Goal: Transaction & Acquisition: Purchase product/service

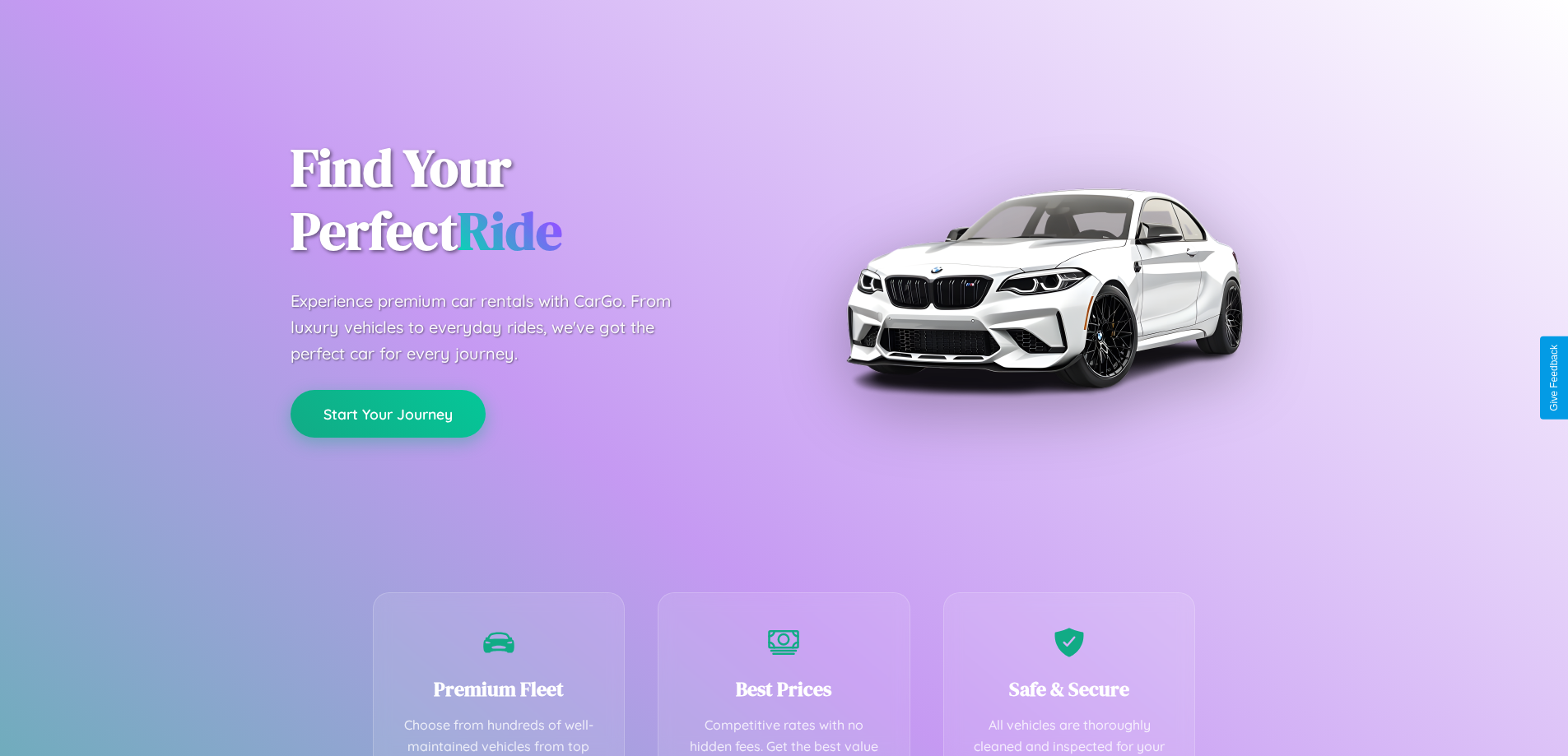
click at [387, 415] on button "Start Your Journey" at bounding box center [388, 413] width 195 height 48
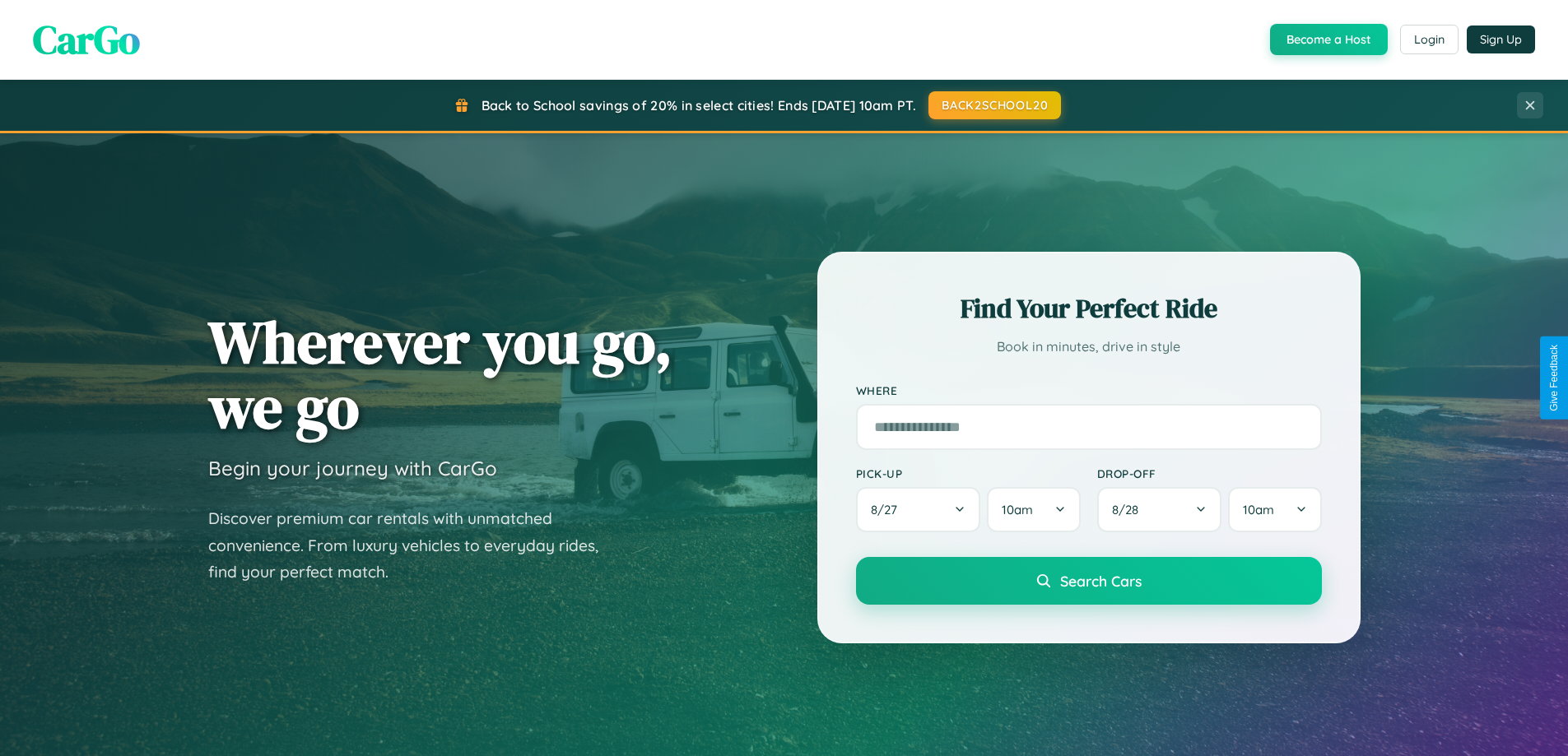
scroll to position [49, 0]
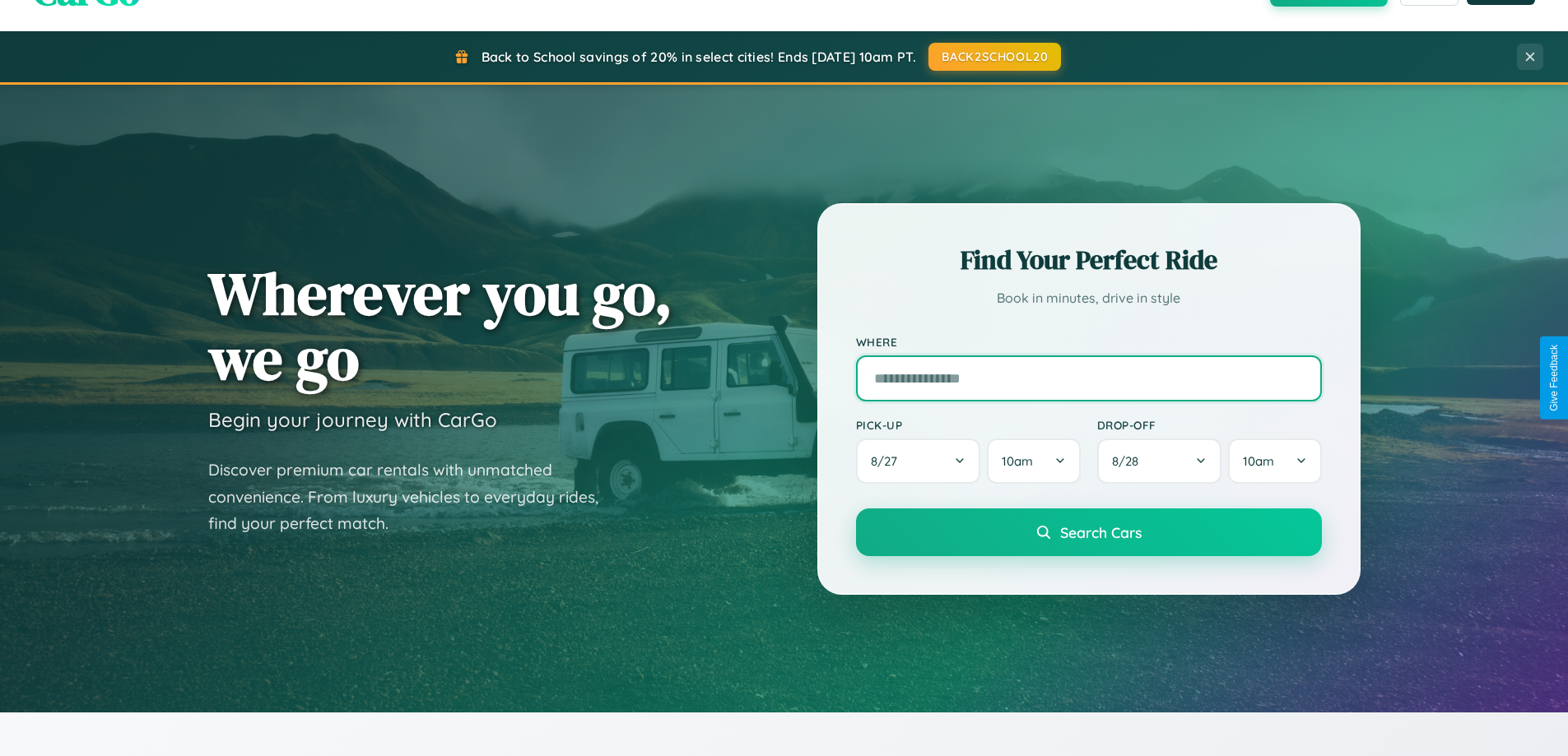
click at [1088, 378] on input "text" at bounding box center [1089, 378] width 466 height 46
type input "**********"
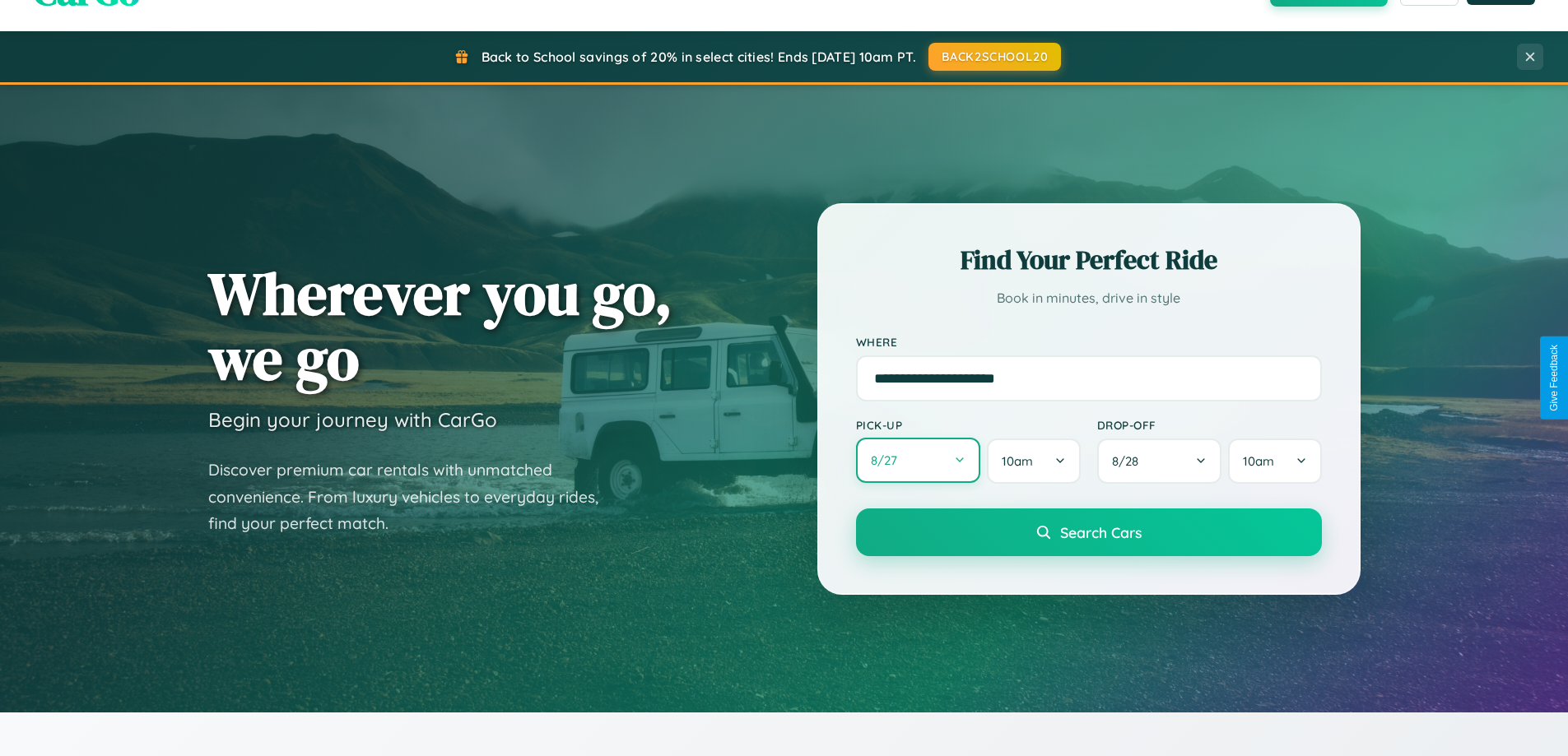
click at [918, 461] on button "8 / 27" at bounding box center [919, 460] width 125 height 45
select select "*"
select select "****"
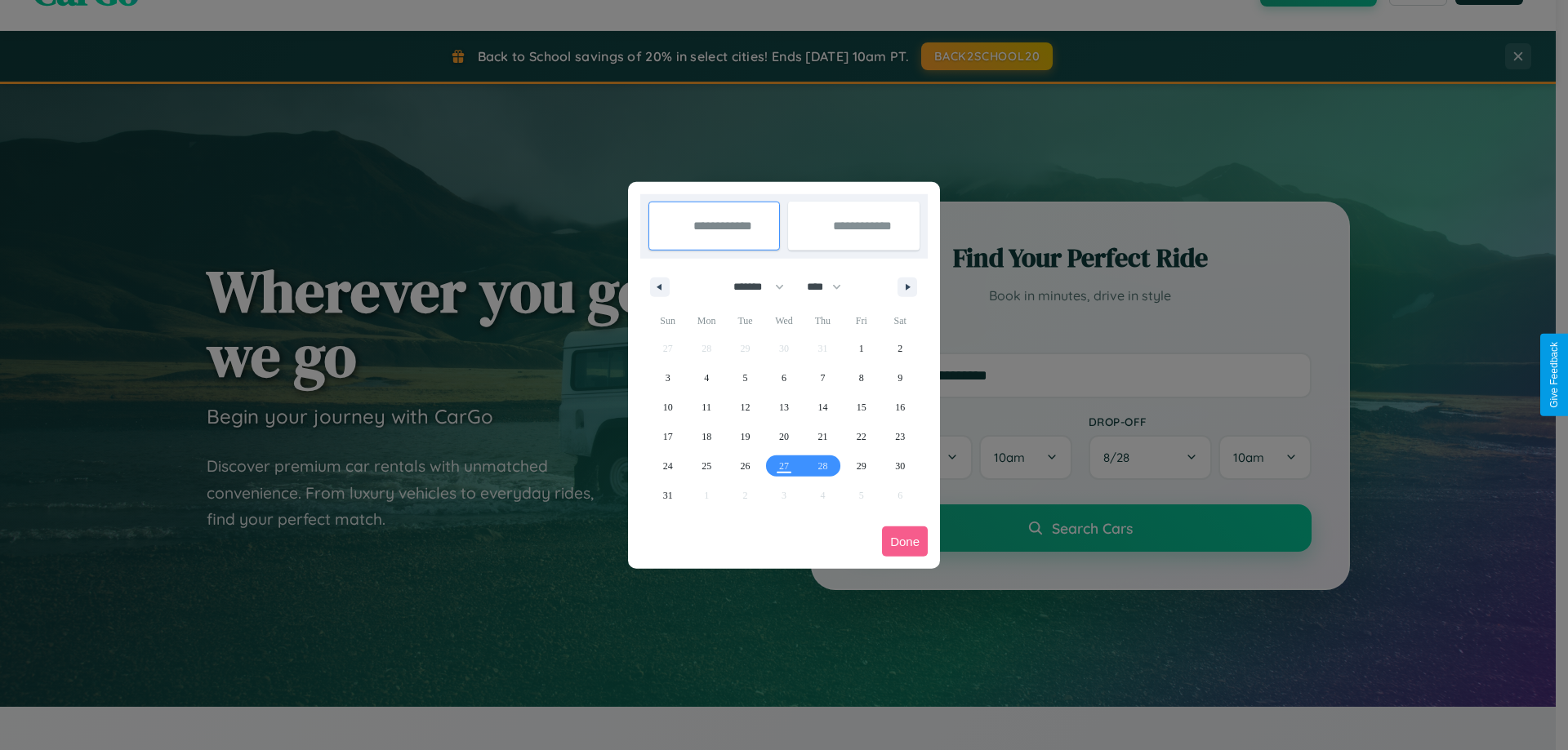
drag, startPoint x: 751, startPoint y: 287, endPoint x: 784, endPoint y: 327, distance: 51.9
click at [751, 287] on select "******* ******** ***** ***** *** **** **** ****** ********* ******* ******** **…" at bounding box center [756, 287] width 69 height 27
select select "**"
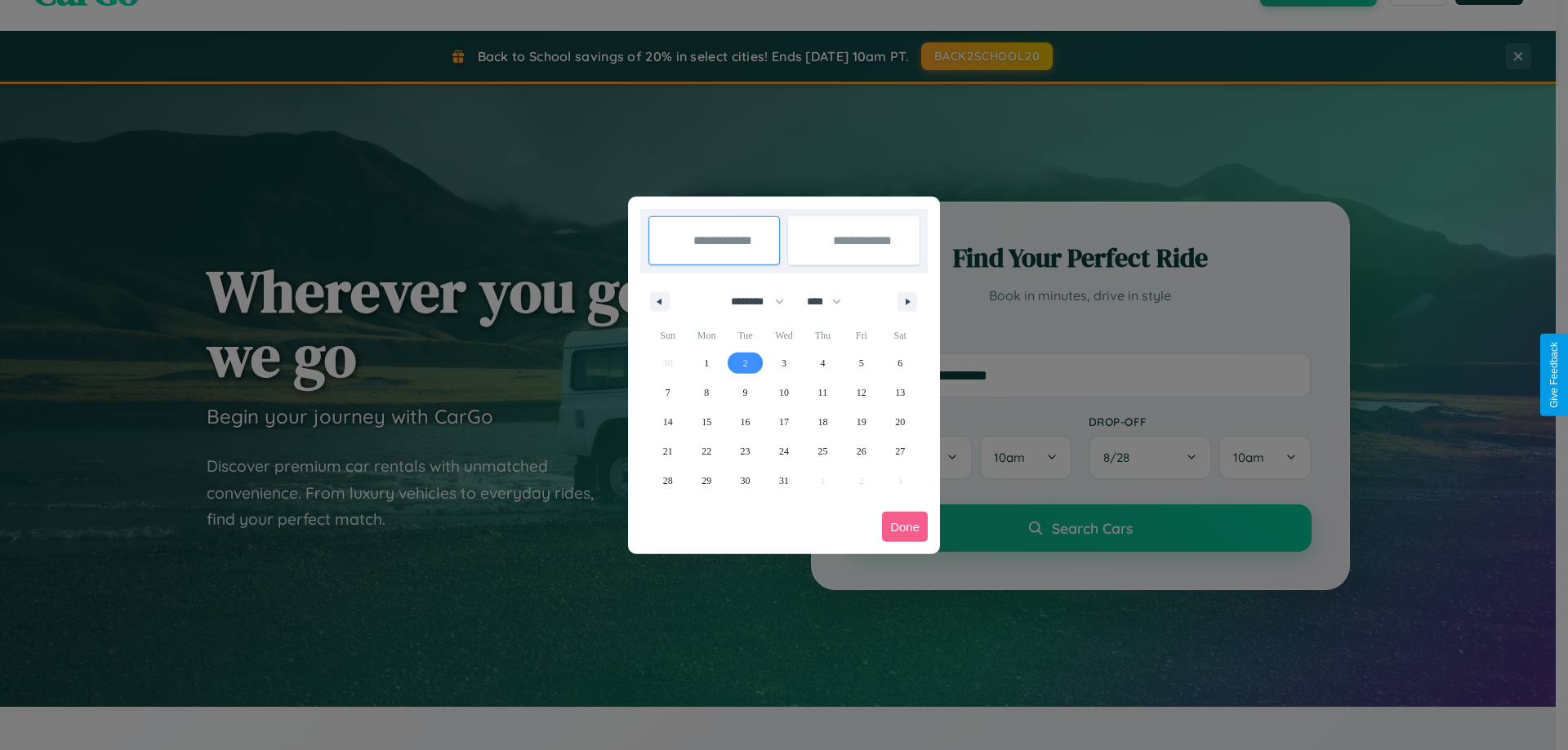
click at [745, 362] on span "2" at bounding box center [746, 363] width 5 height 29
type input "**********"
click at [667, 392] on span "7" at bounding box center [668, 393] width 5 height 29
type input "**********"
click at [905, 526] on button "Done" at bounding box center [904, 526] width 46 height 30
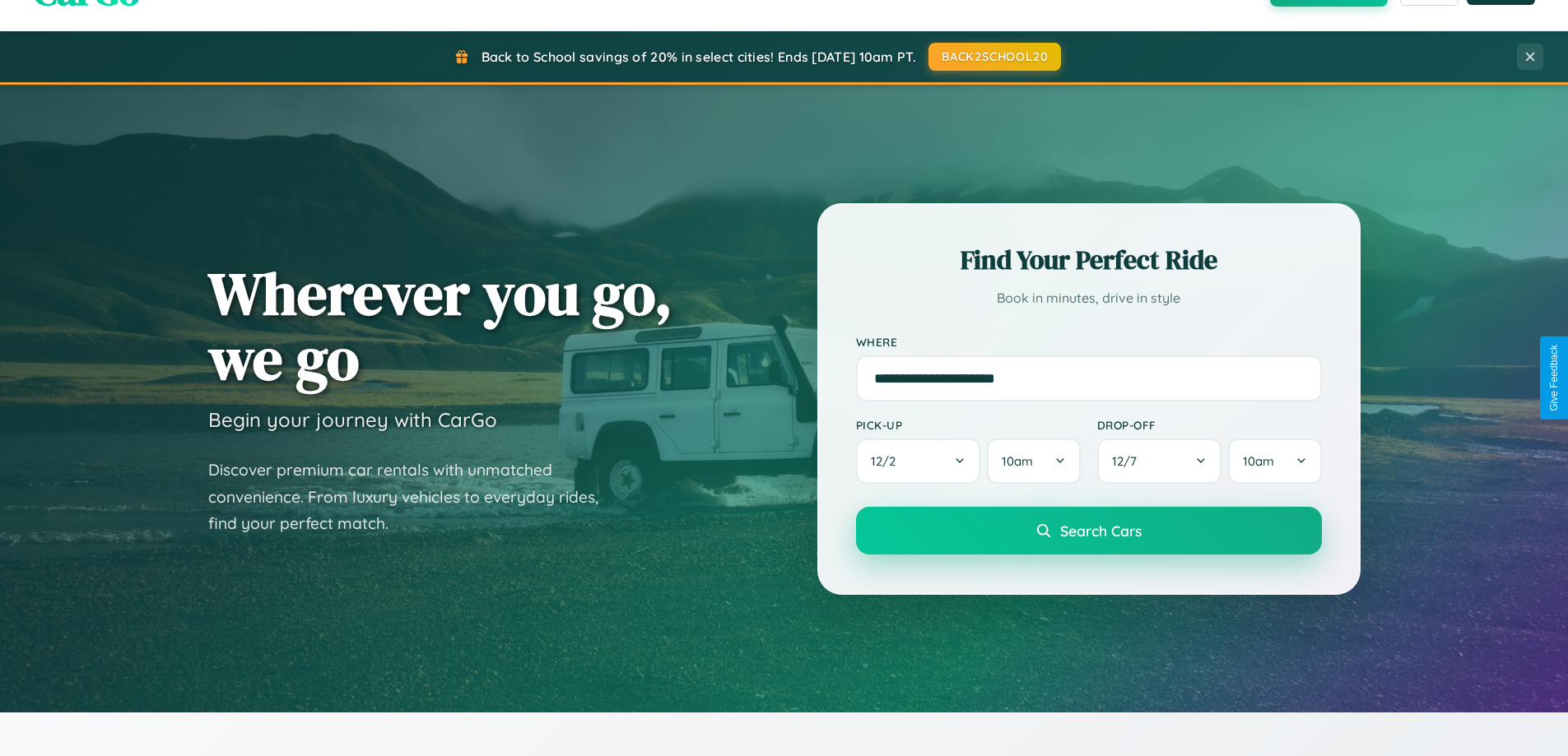
click at [1088, 531] on span "Search Cars" at bounding box center [1101, 531] width 82 height 18
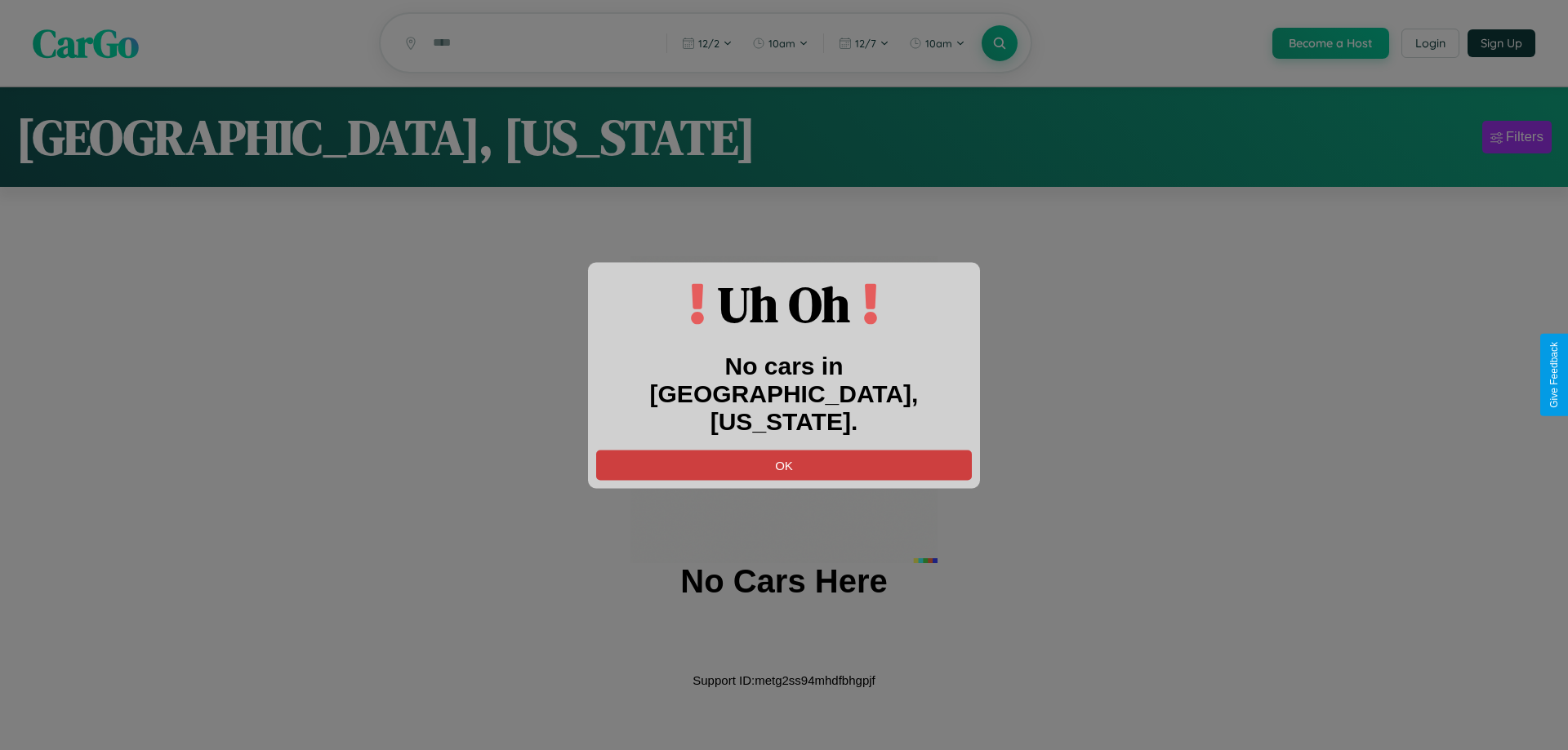
click at [784, 451] on button "OK" at bounding box center [783, 464] width 376 height 30
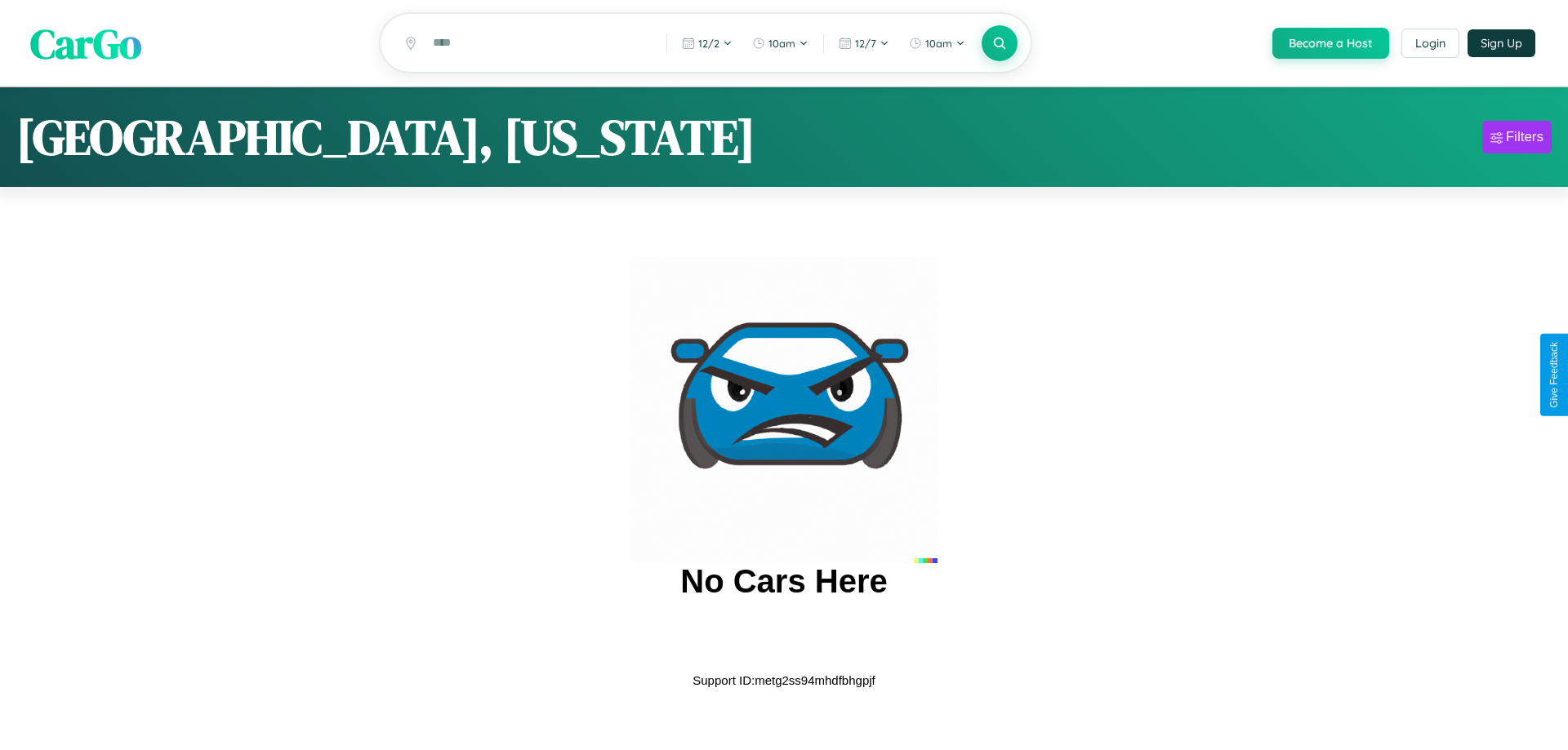
click at [85, 44] on span "CarGo" at bounding box center [85, 42] width 111 height 56
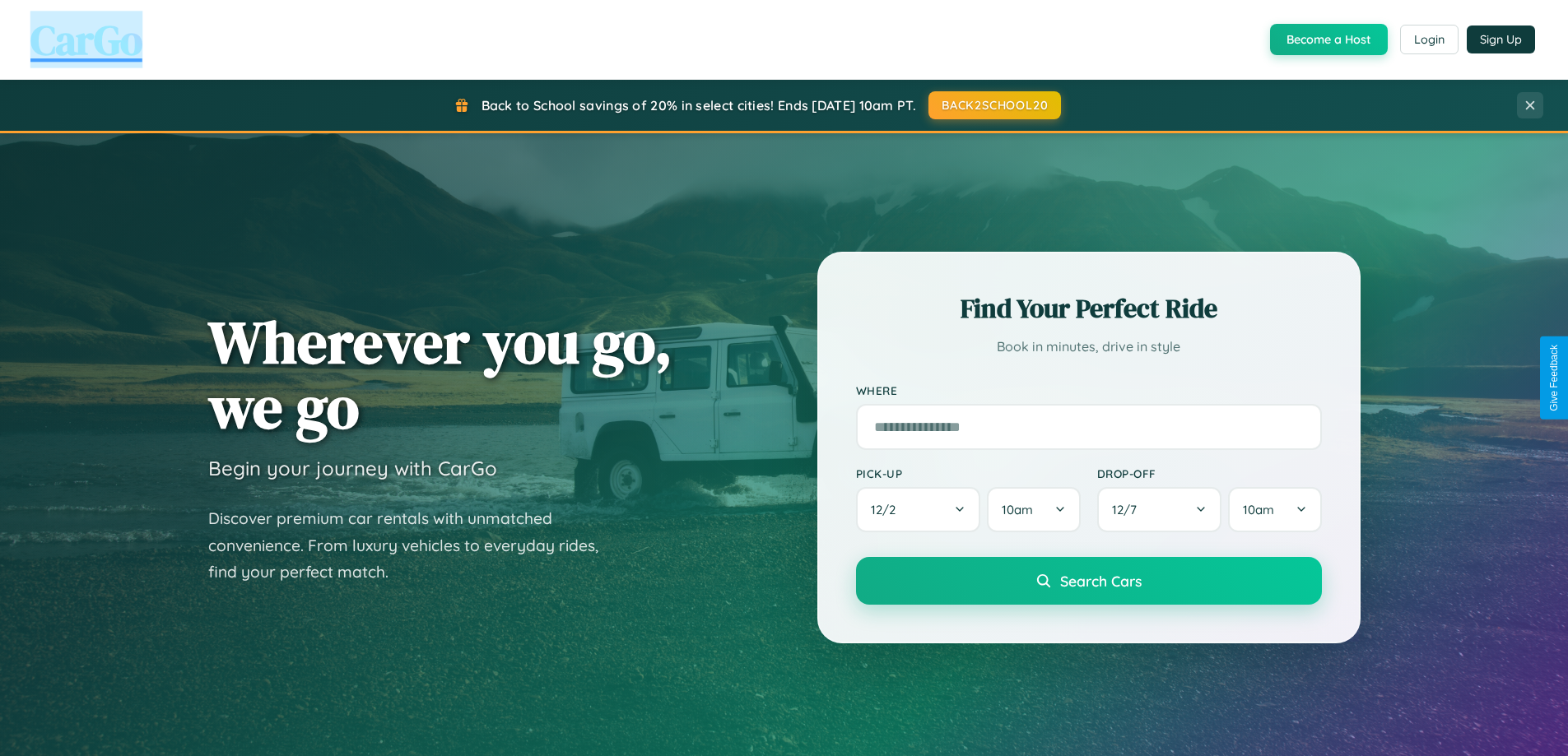
scroll to position [2644, 0]
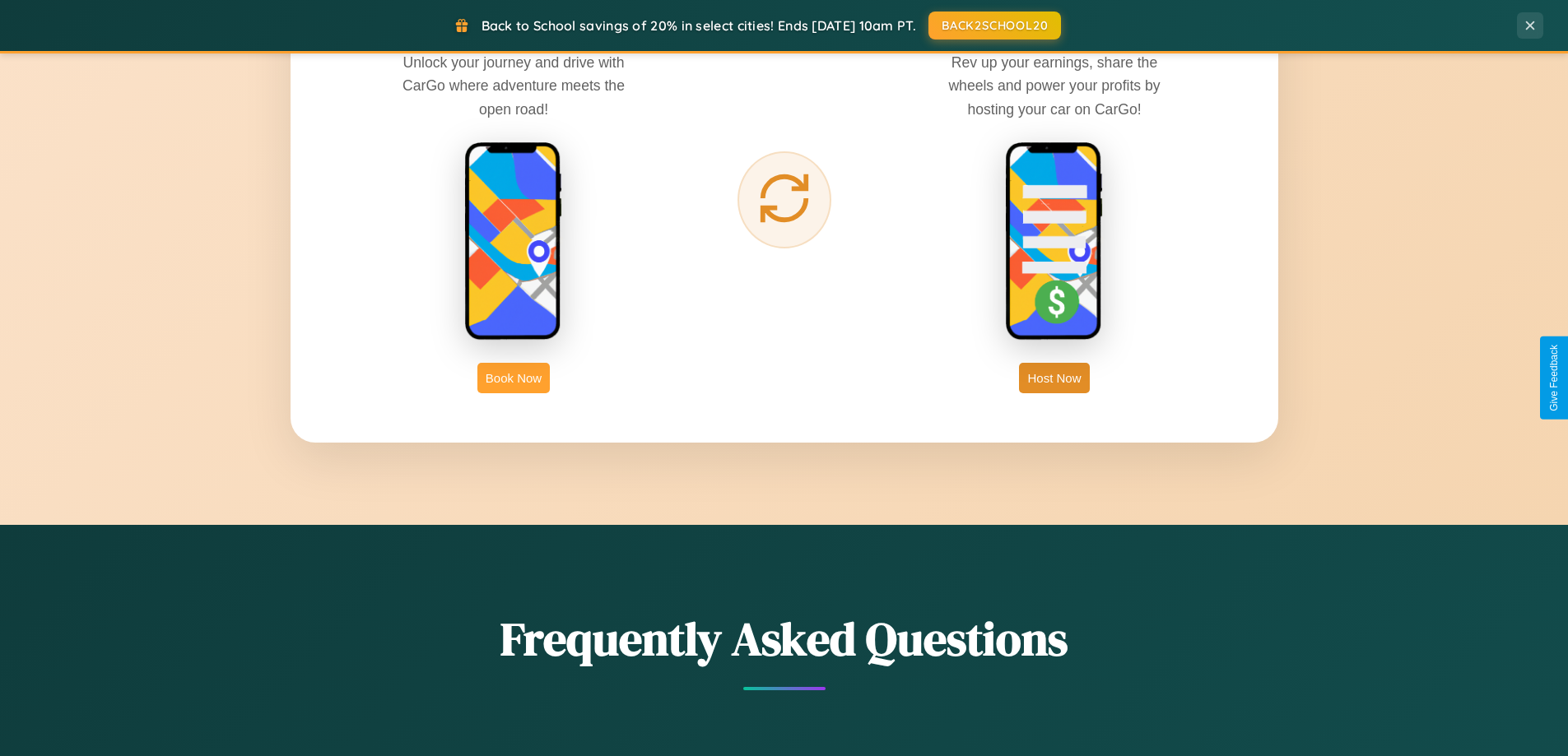
click at [513, 378] on button "Book Now" at bounding box center [513, 378] width 72 height 30
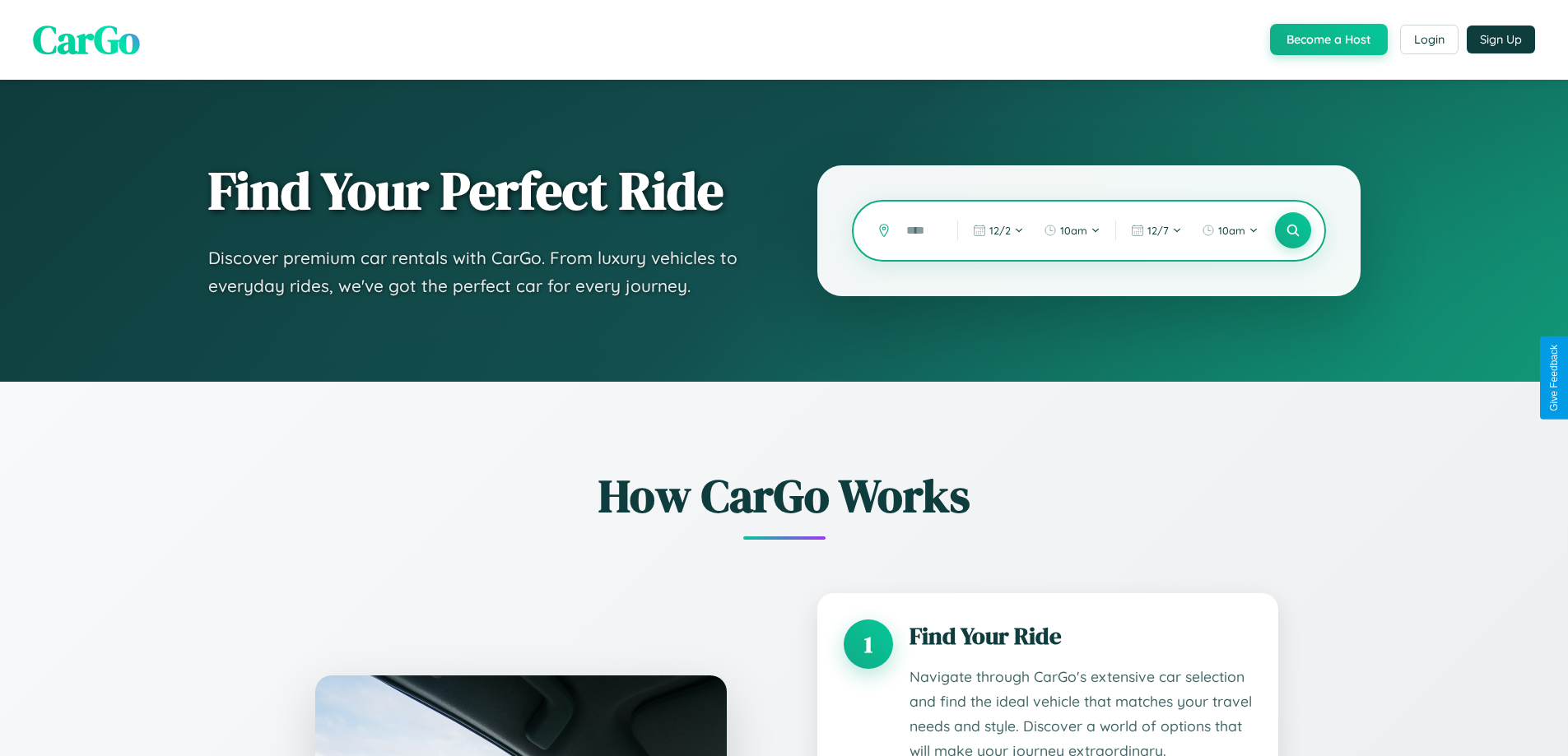
click at [919, 231] on input "text" at bounding box center [919, 231] width 43 height 29
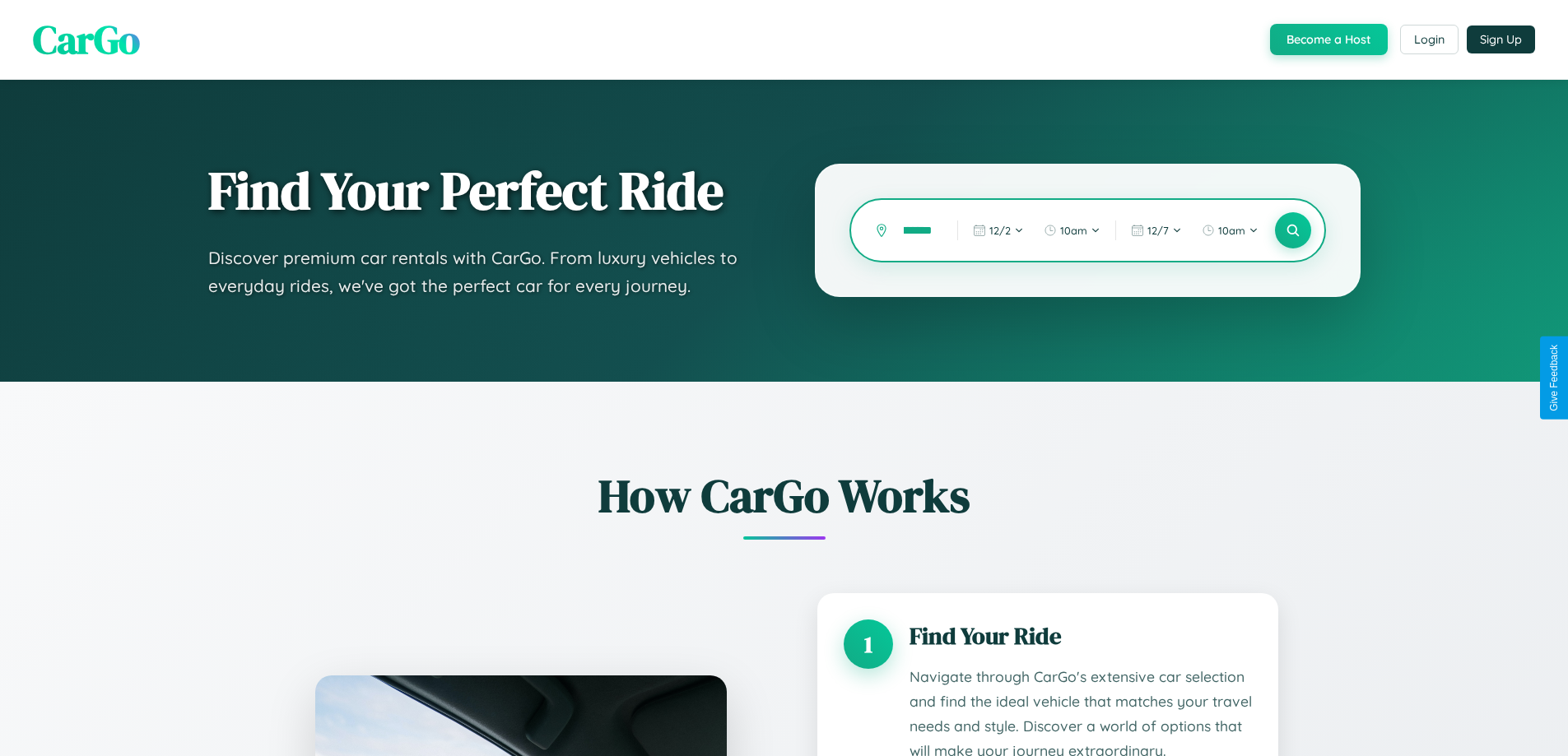
scroll to position [0, 37]
type input "*********"
click at [1292, 231] on icon at bounding box center [1292, 231] width 16 height 16
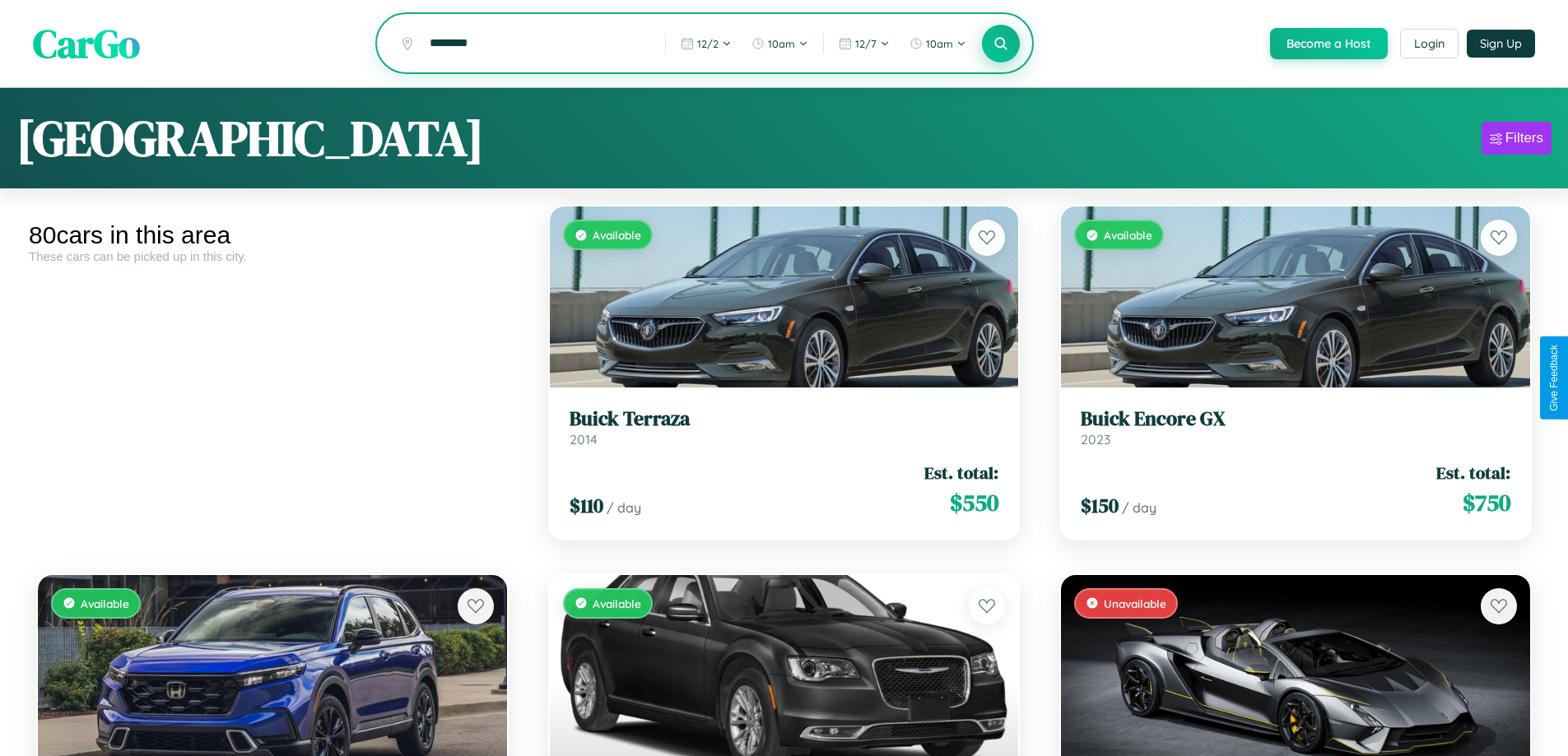
click at [1000, 44] on icon at bounding box center [1002, 43] width 16 height 16
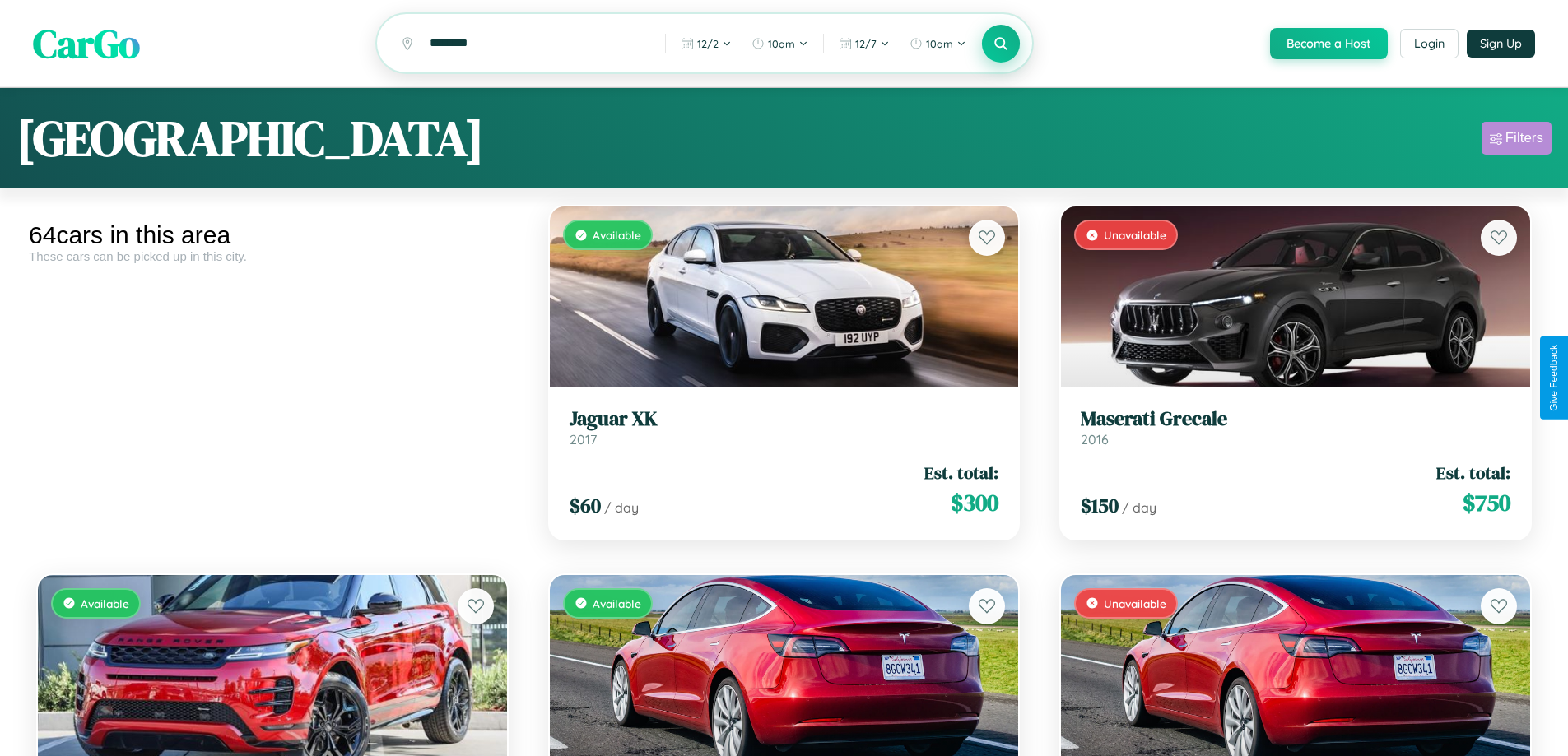
click at [1516, 141] on div "Filters" at bounding box center [1524, 137] width 38 height 17
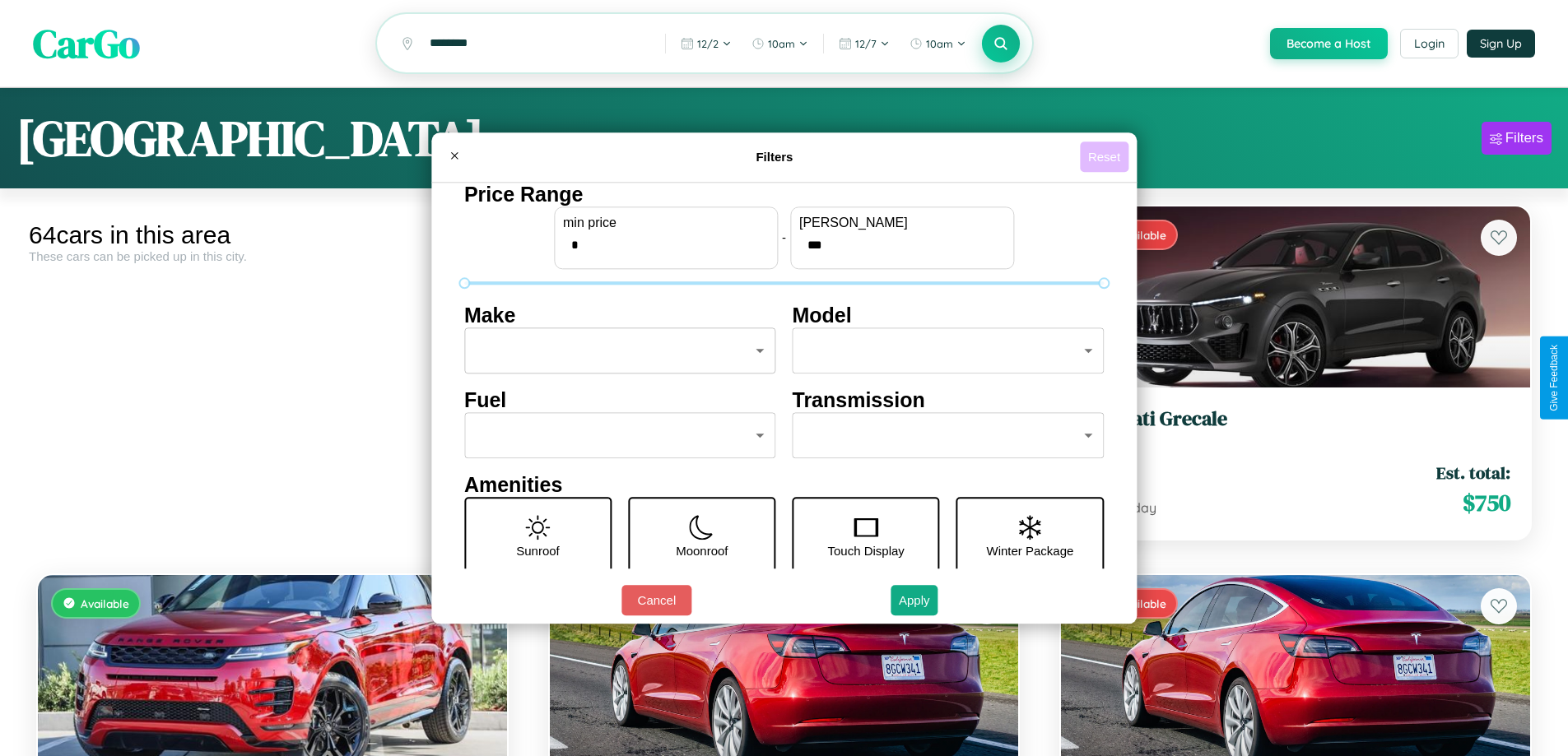
click at [1106, 157] on button "Reset" at bounding box center [1104, 157] width 49 height 30
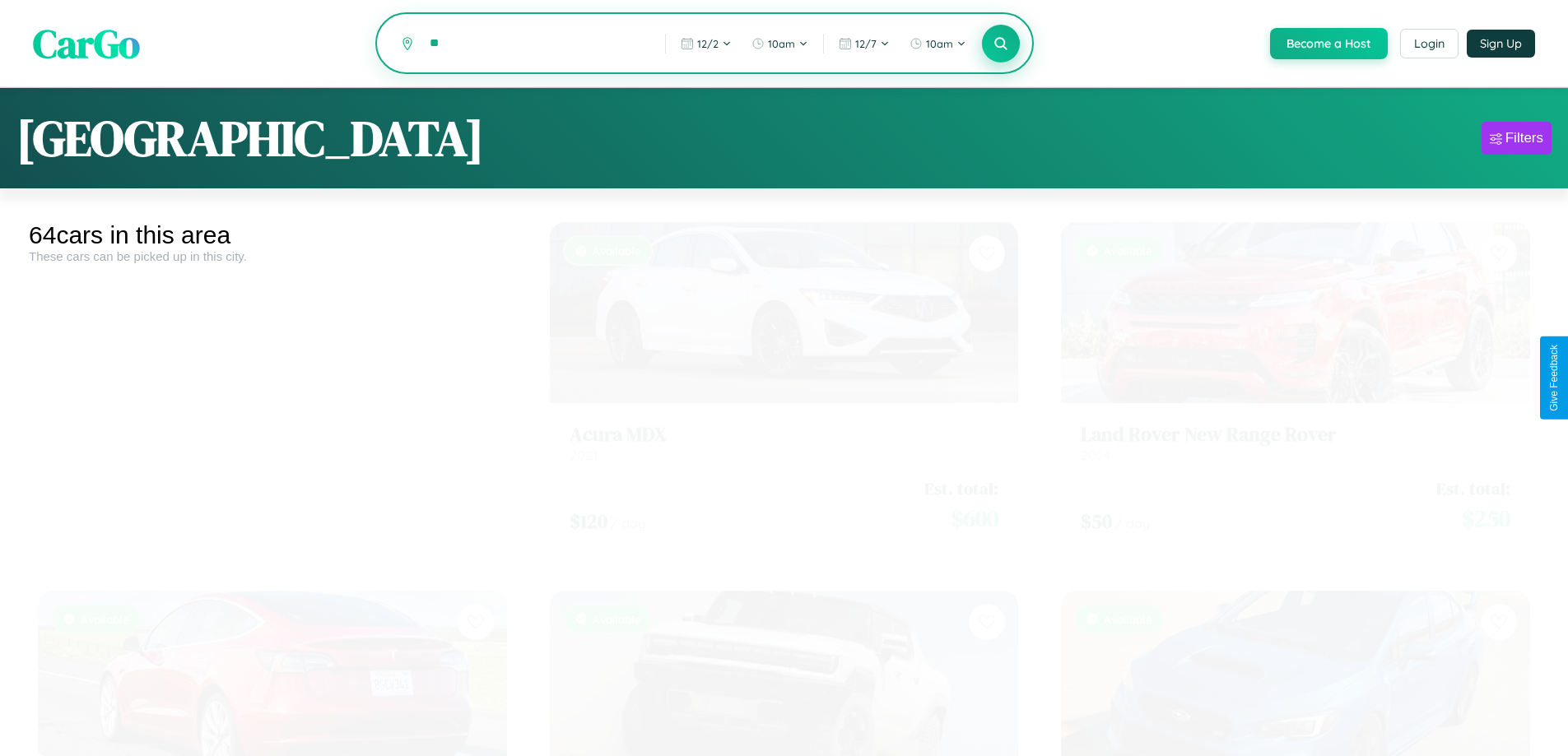
type input "*"
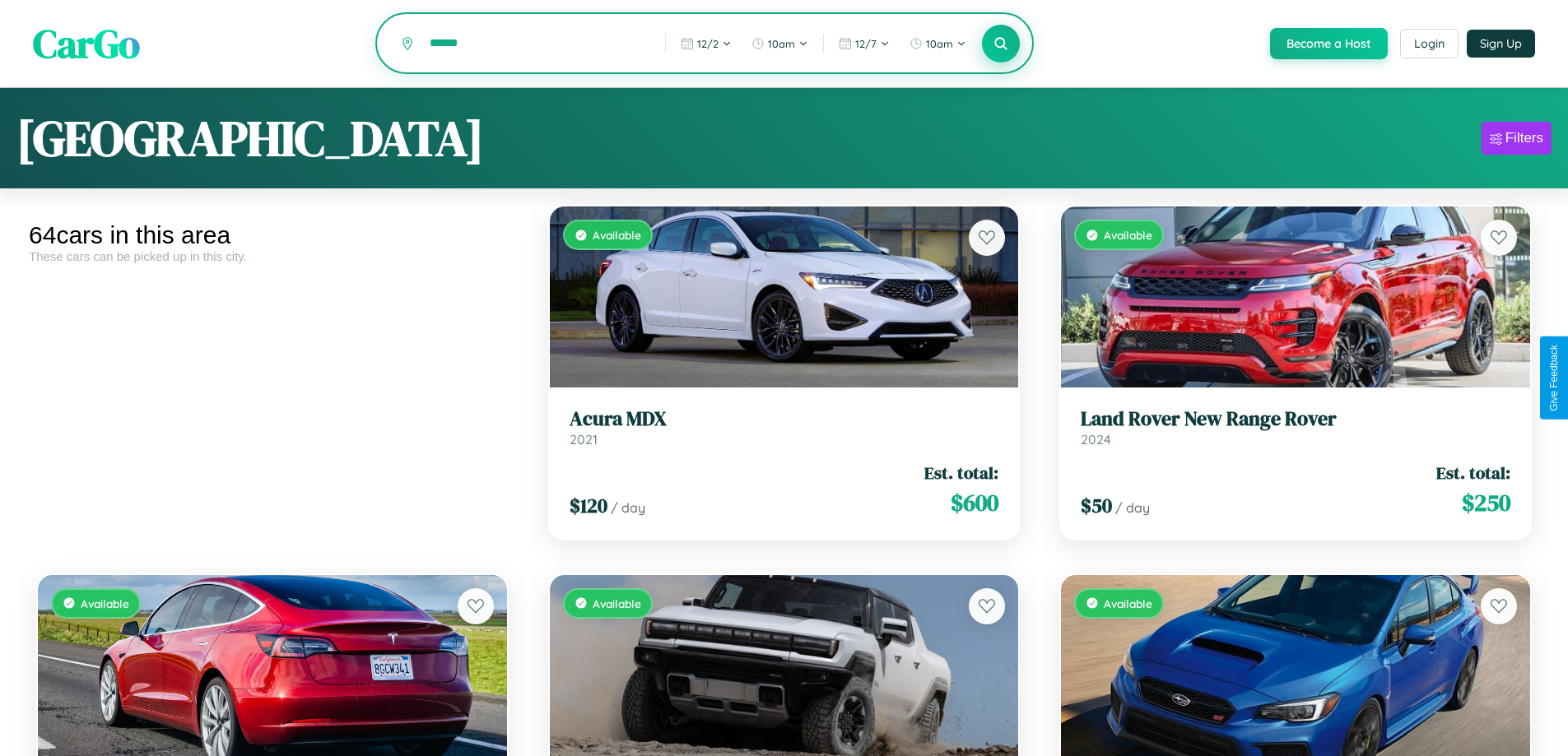
type input "******"
click at [1000, 44] on icon at bounding box center [1002, 43] width 16 height 16
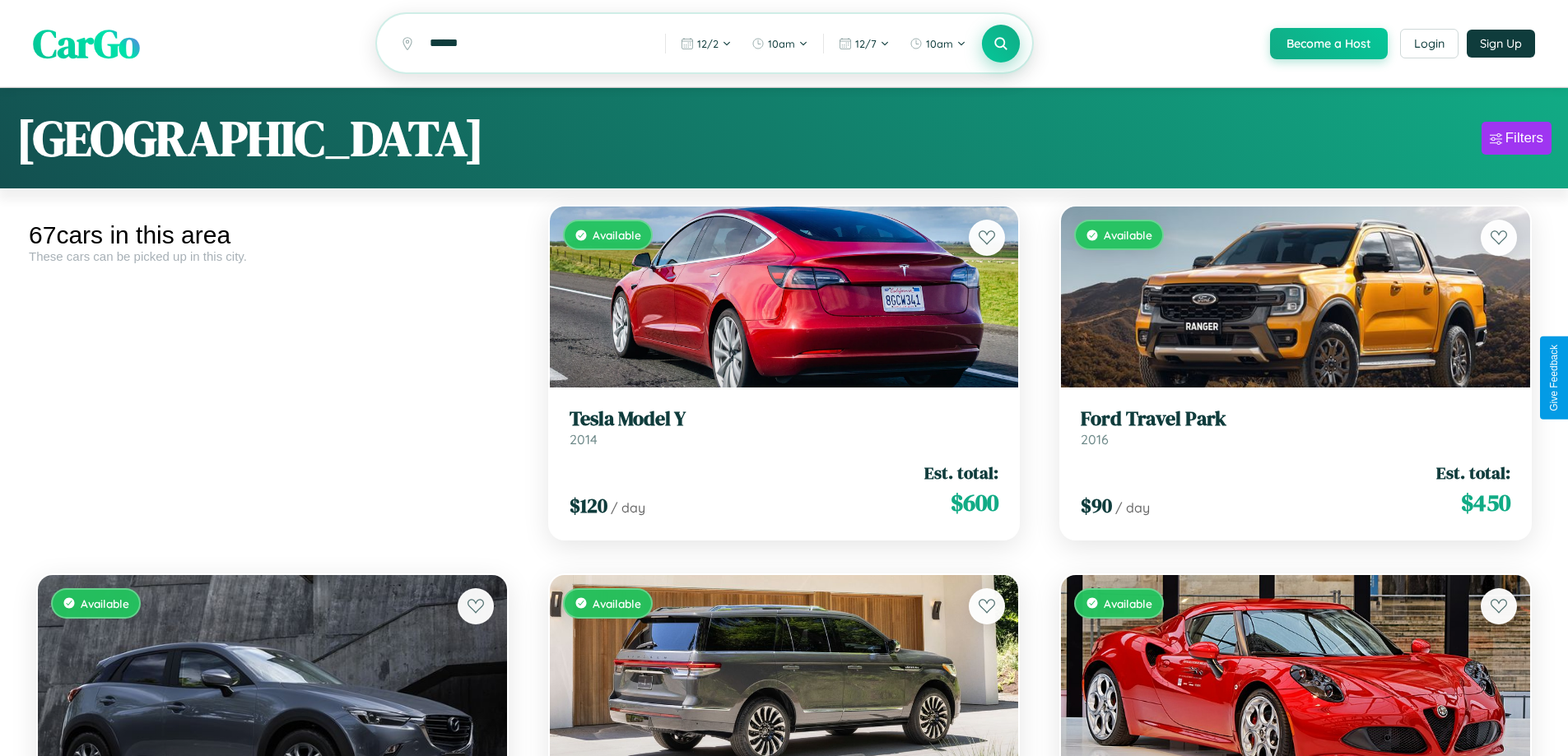
scroll to position [5215, 0]
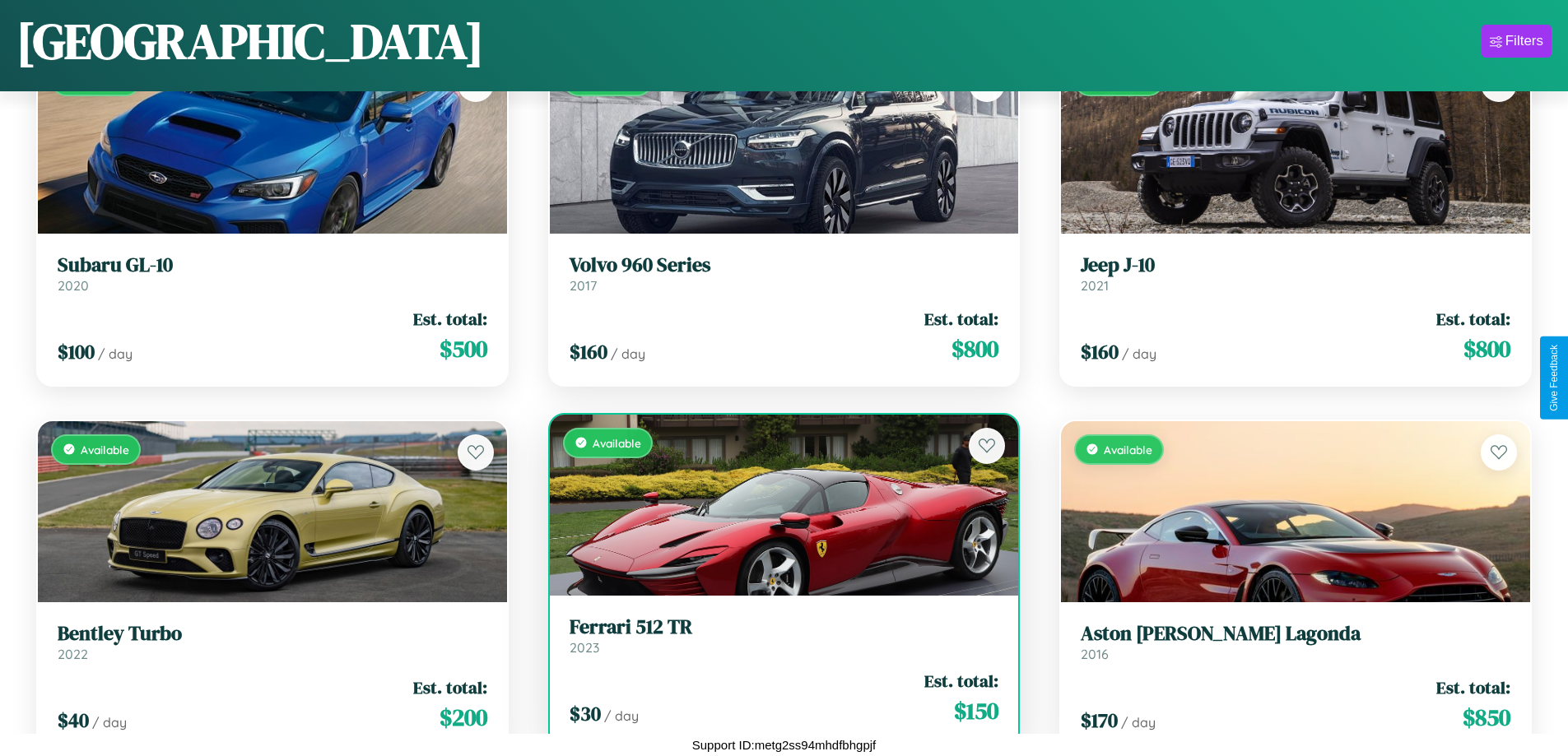
click at [777, 705] on div "$ 30 / day Est. total: $ 150" at bounding box center [784, 698] width 430 height 58
click at [777, 698] on div "$ 30 / day Est. total: $ 150" at bounding box center [784, 698] width 430 height 58
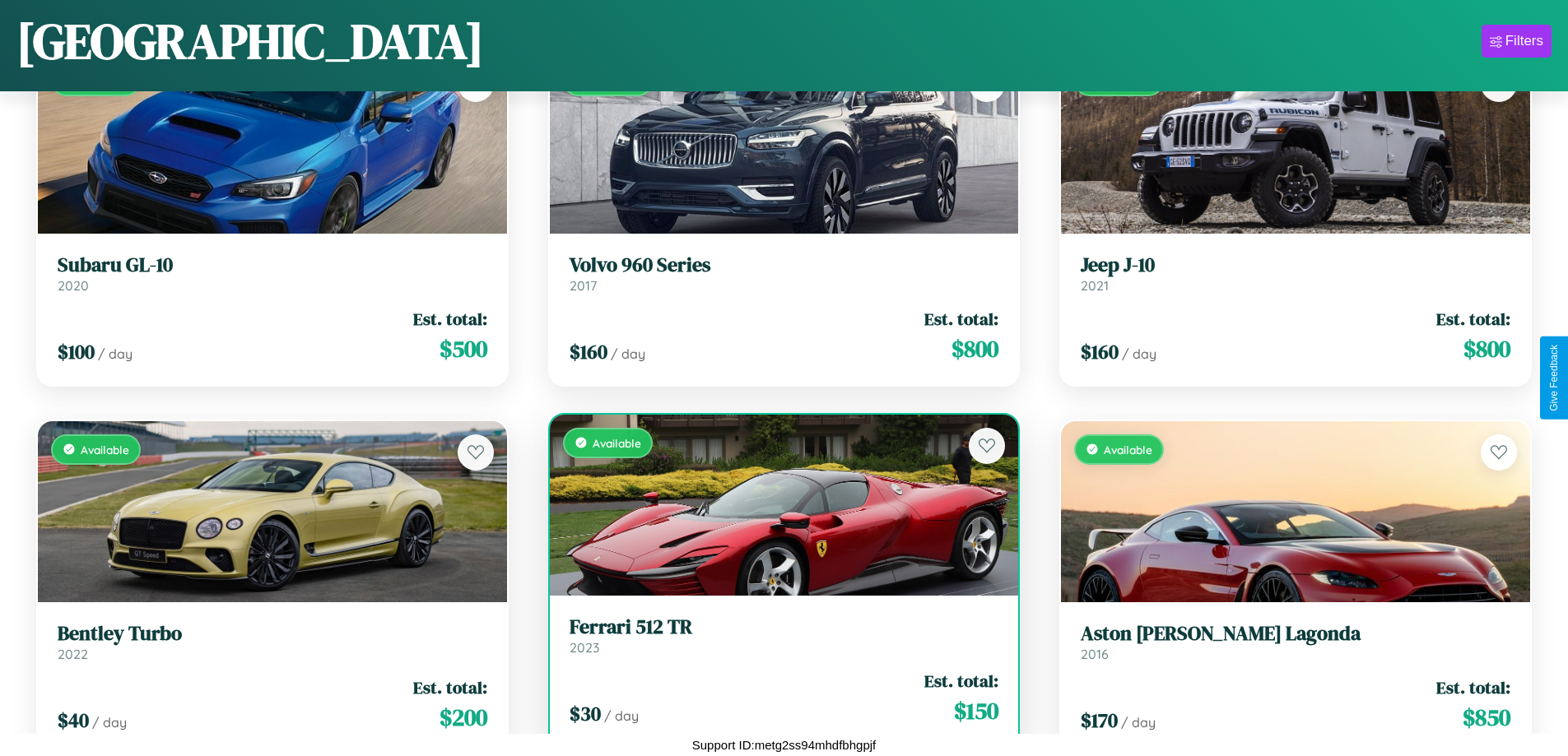
click at [777, 698] on div "$ 30 / day Est. total: $ 150" at bounding box center [784, 698] width 430 height 58
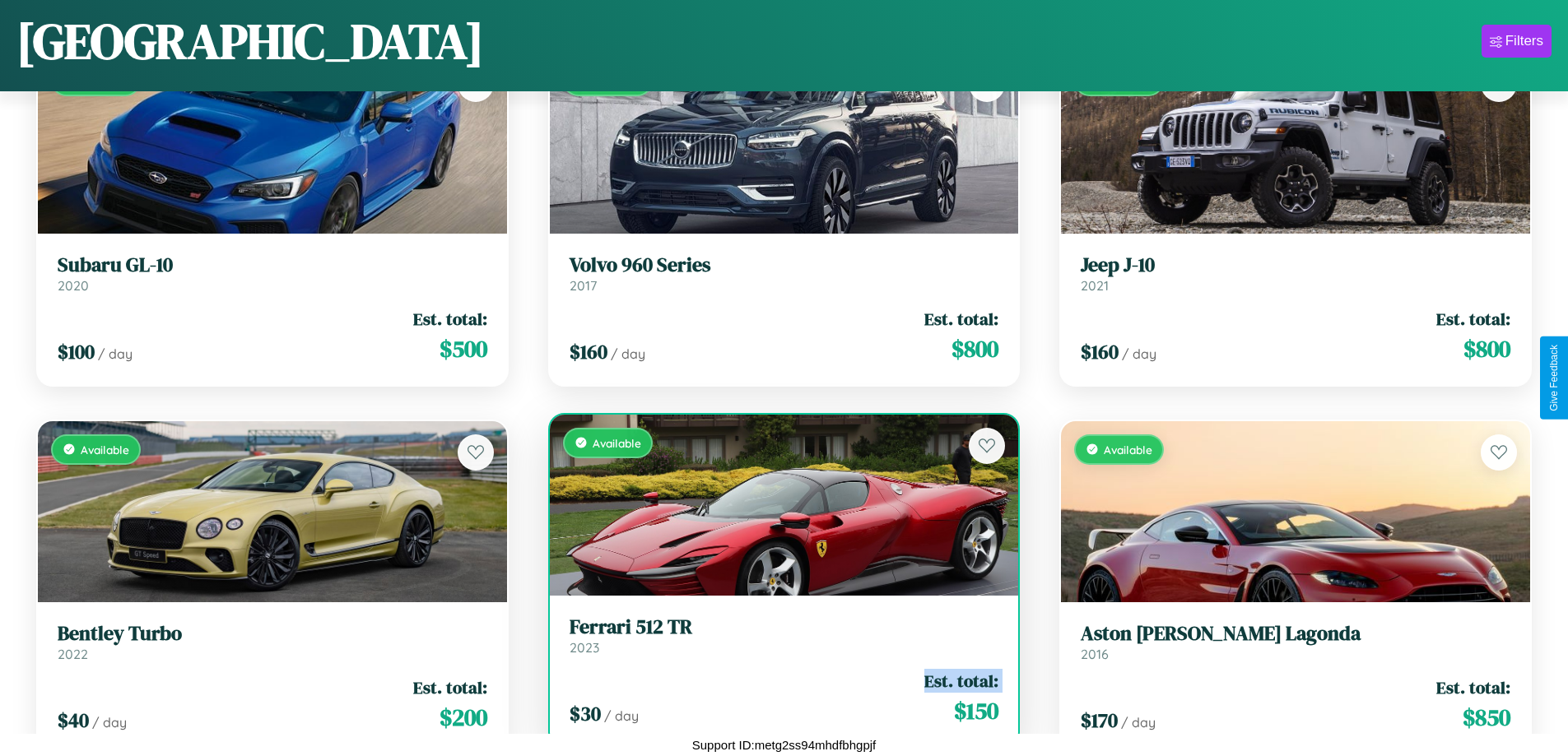
click at [777, 698] on div "$ 30 / day Est. total: $ 150" at bounding box center [784, 698] width 430 height 58
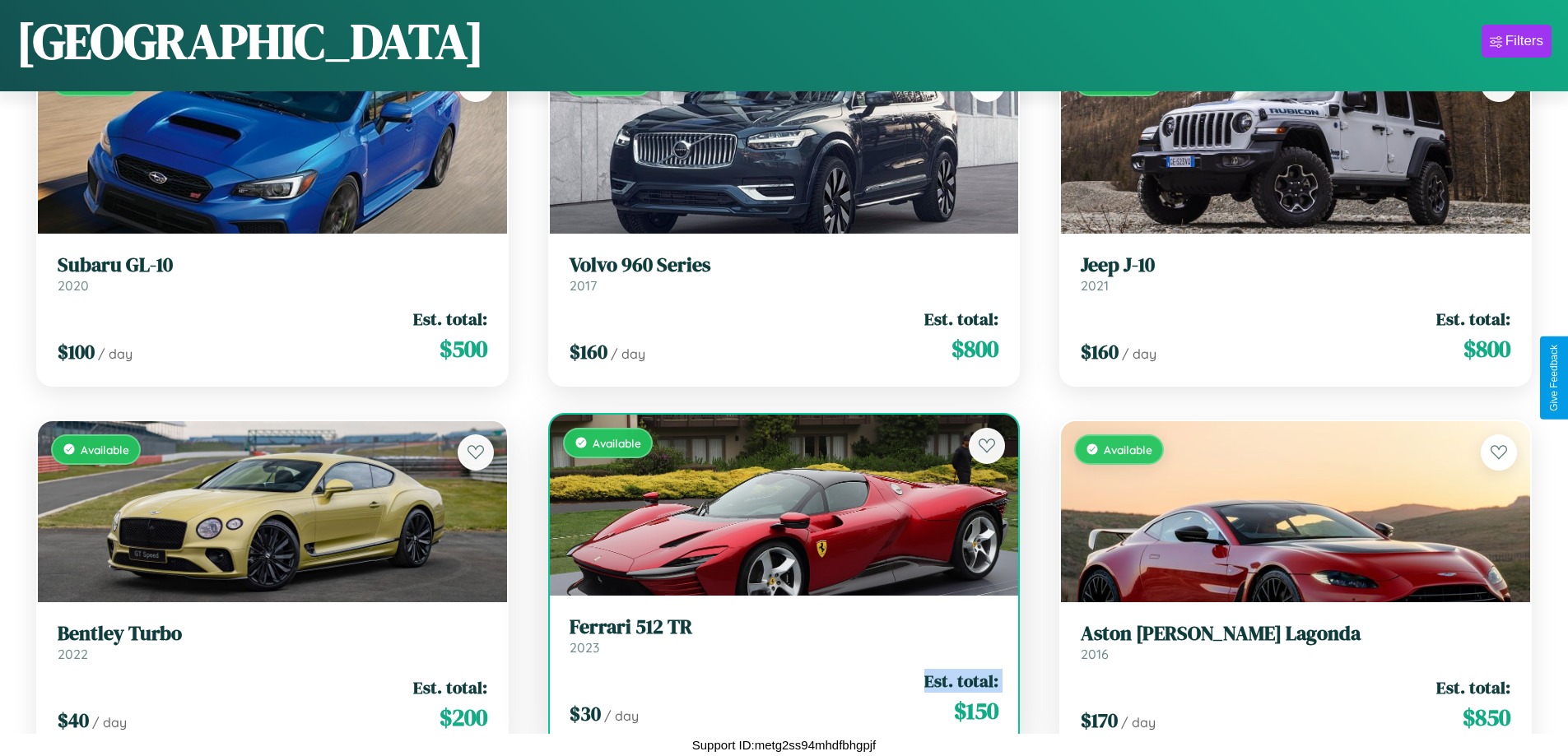
click at [777, 698] on div "$ 30 / day Est. total: $ 150" at bounding box center [784, 698] width 430 height 58
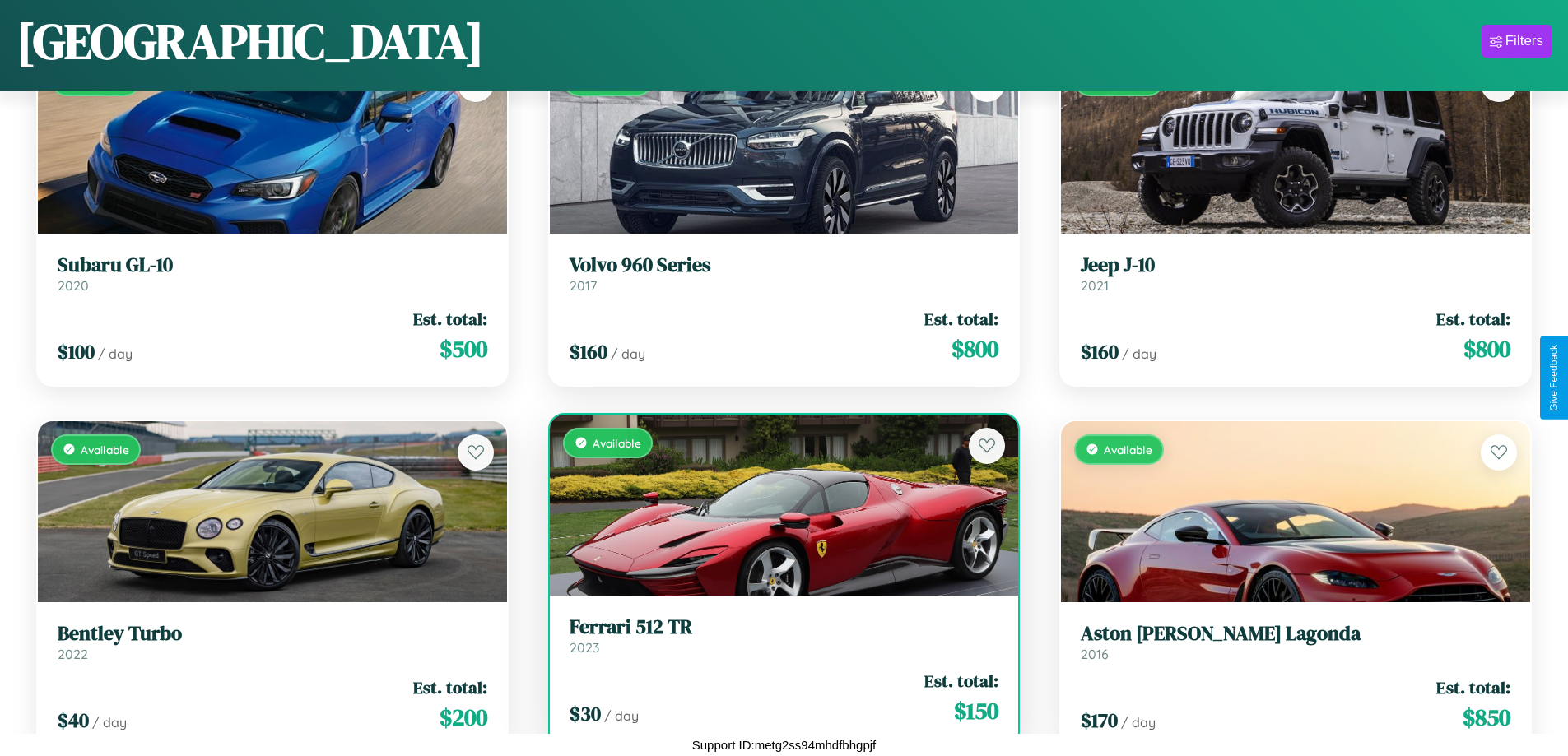
click at [777, 698] on div "$ 30 / day Est. total: $ 150" at bounding box center [784, 698] width 430 height 58
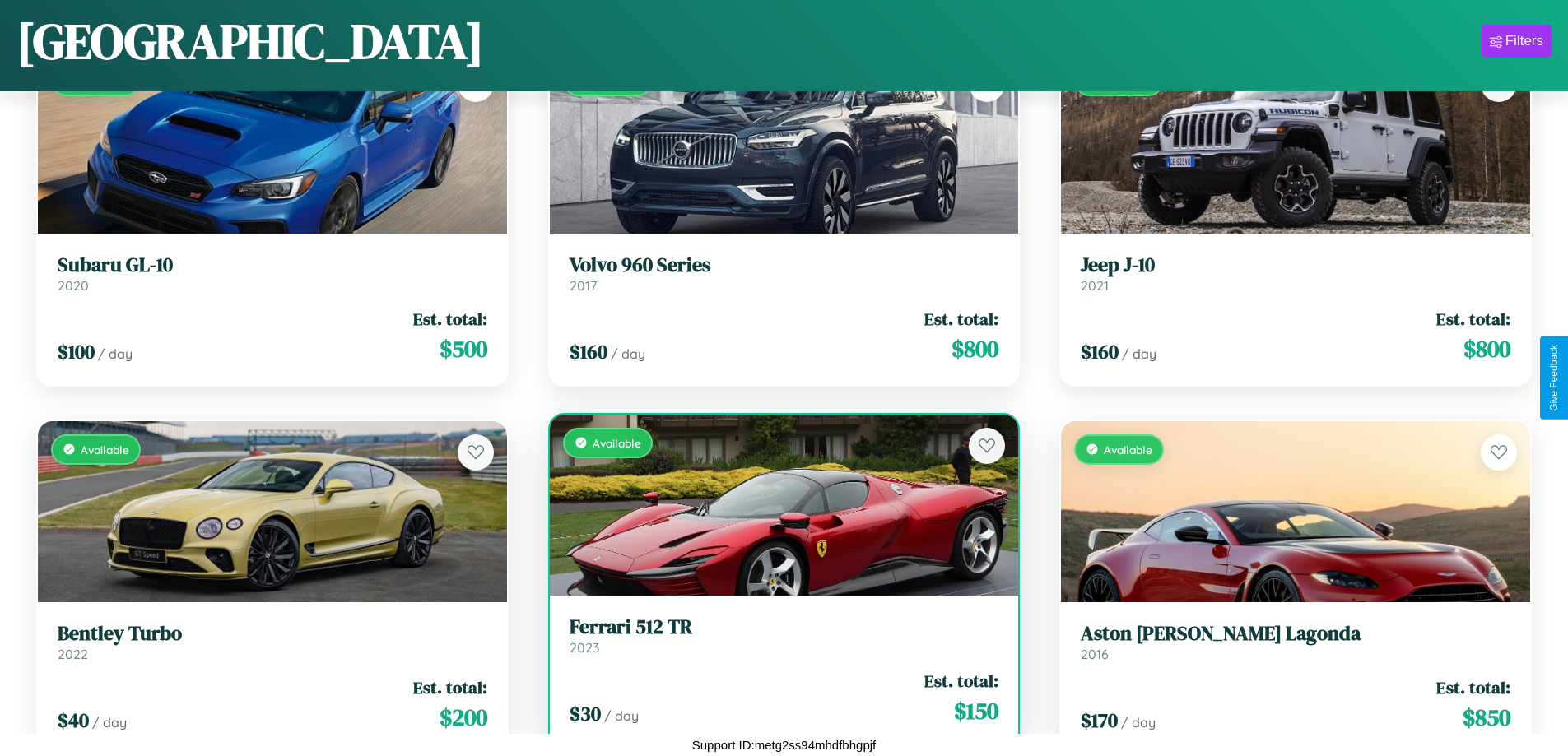
click at [777, 635] on h3 "Ferrari 512 TR" at bounding box center [784, 626] width 430 height 23
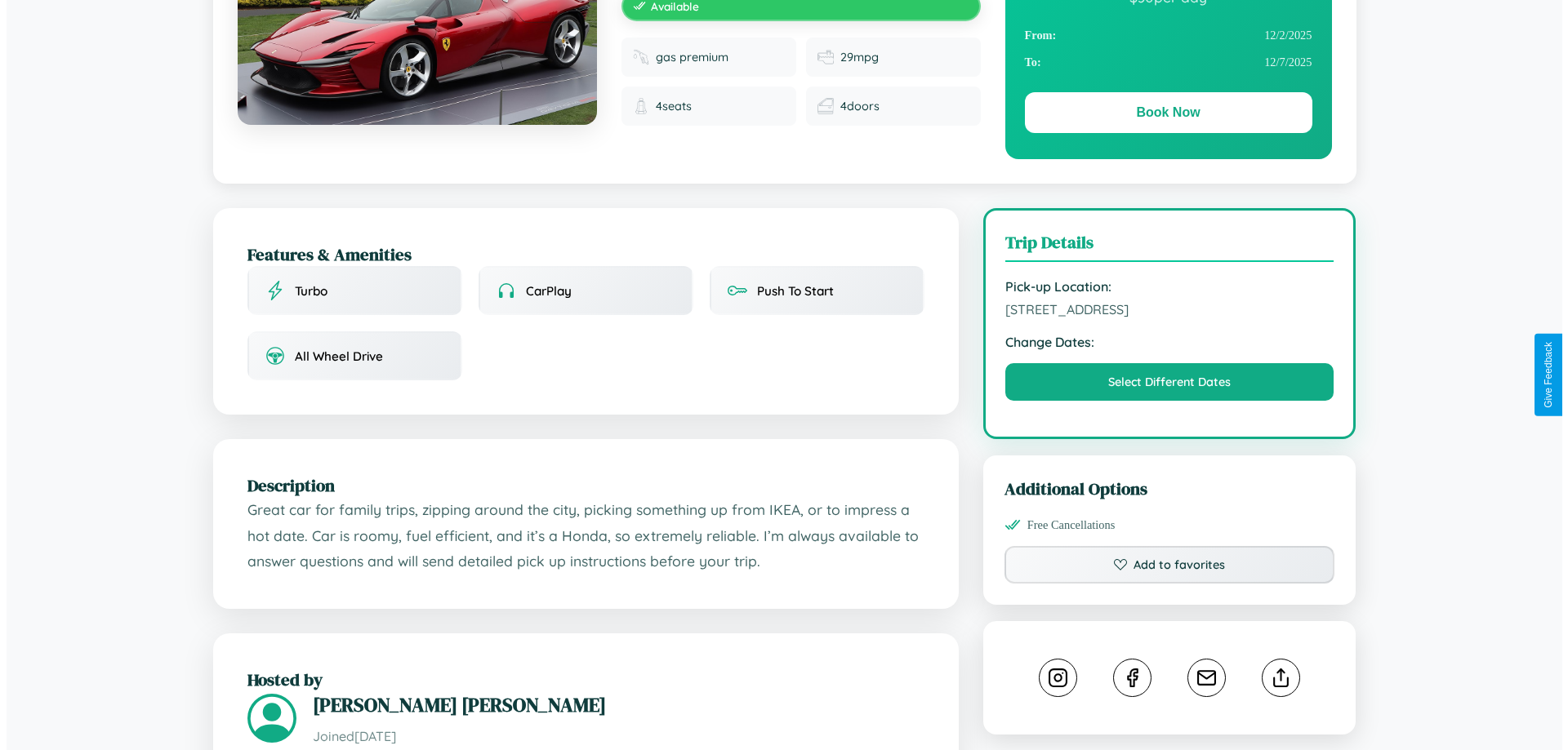
scroll to position [424, 0]
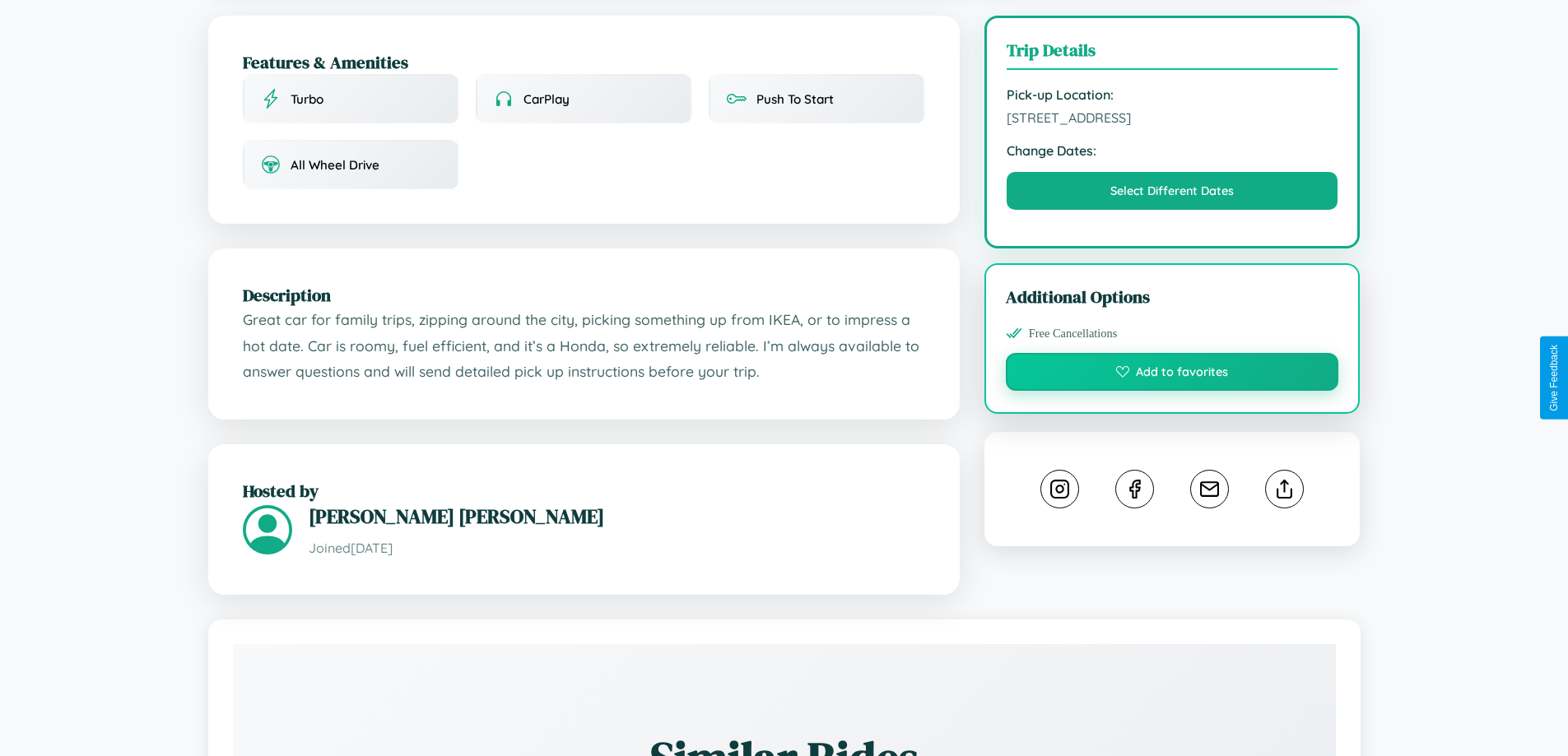
click at [1172, 375] on button "Add to favorites" at bounding box center [1172, 372] width 333 height 38
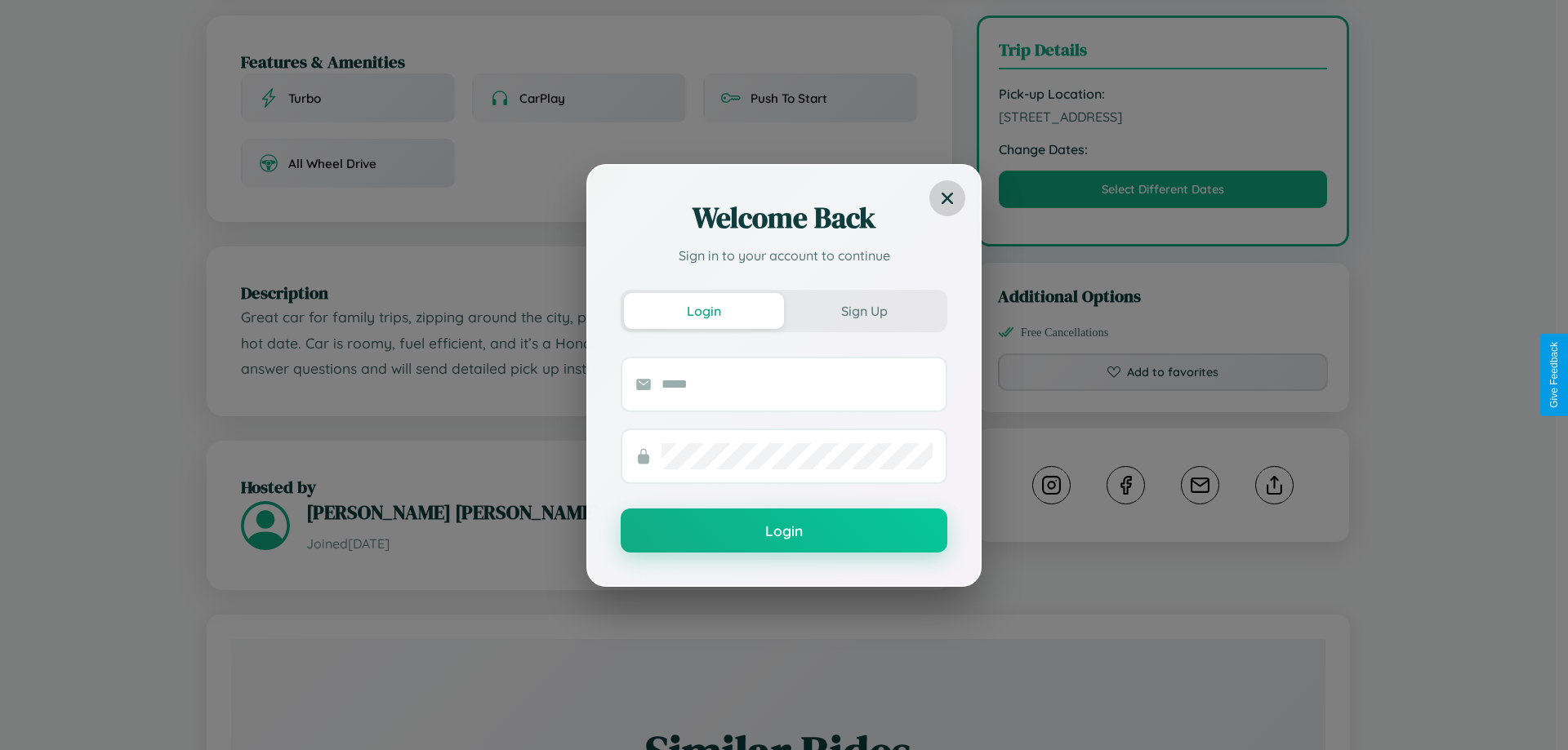
click at [947, 198] on icon at bounding box center [946, 197] width 11 height 11
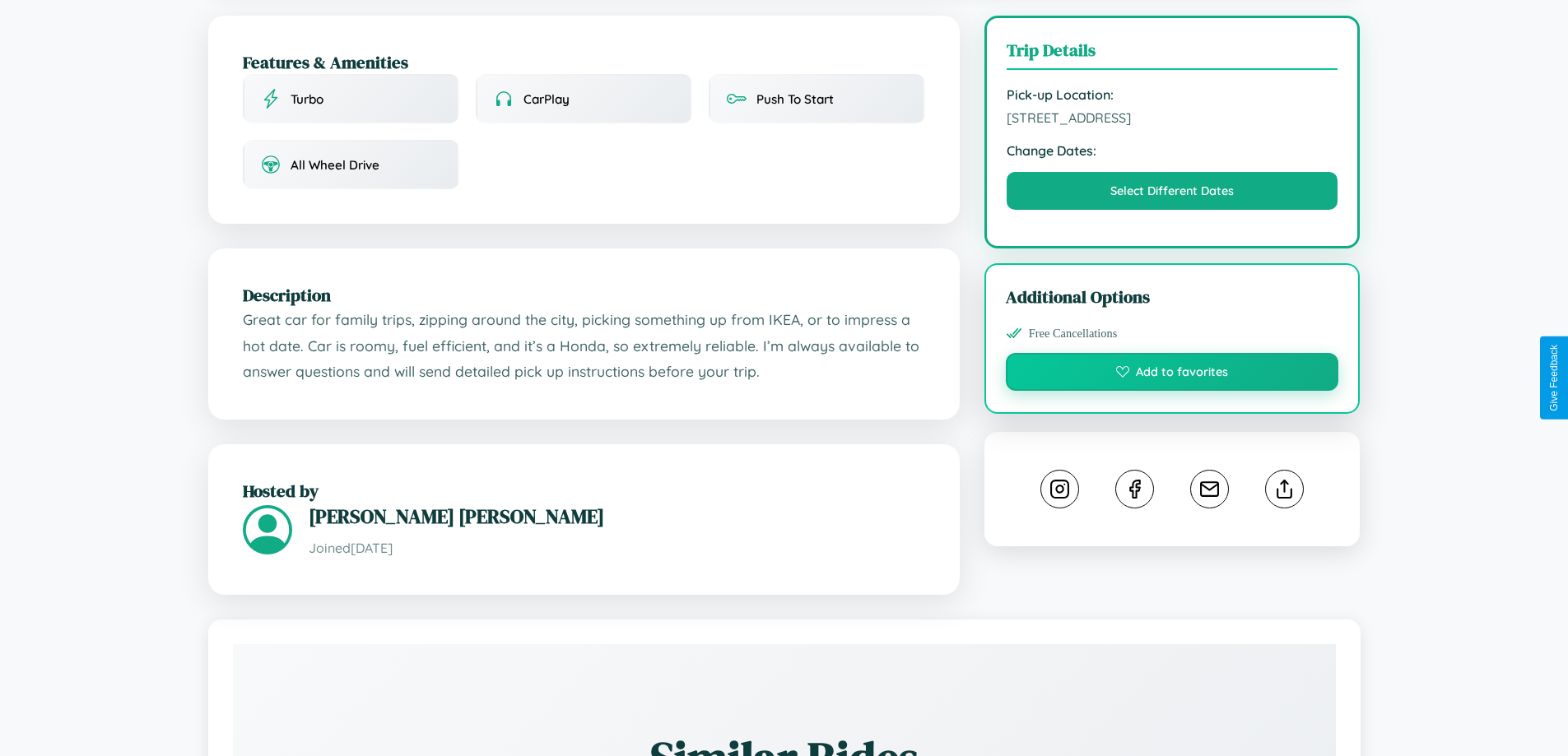
click at [1172, 378] on button "Add to favorites" at bounding box center [1172, 372] width 333 height 38
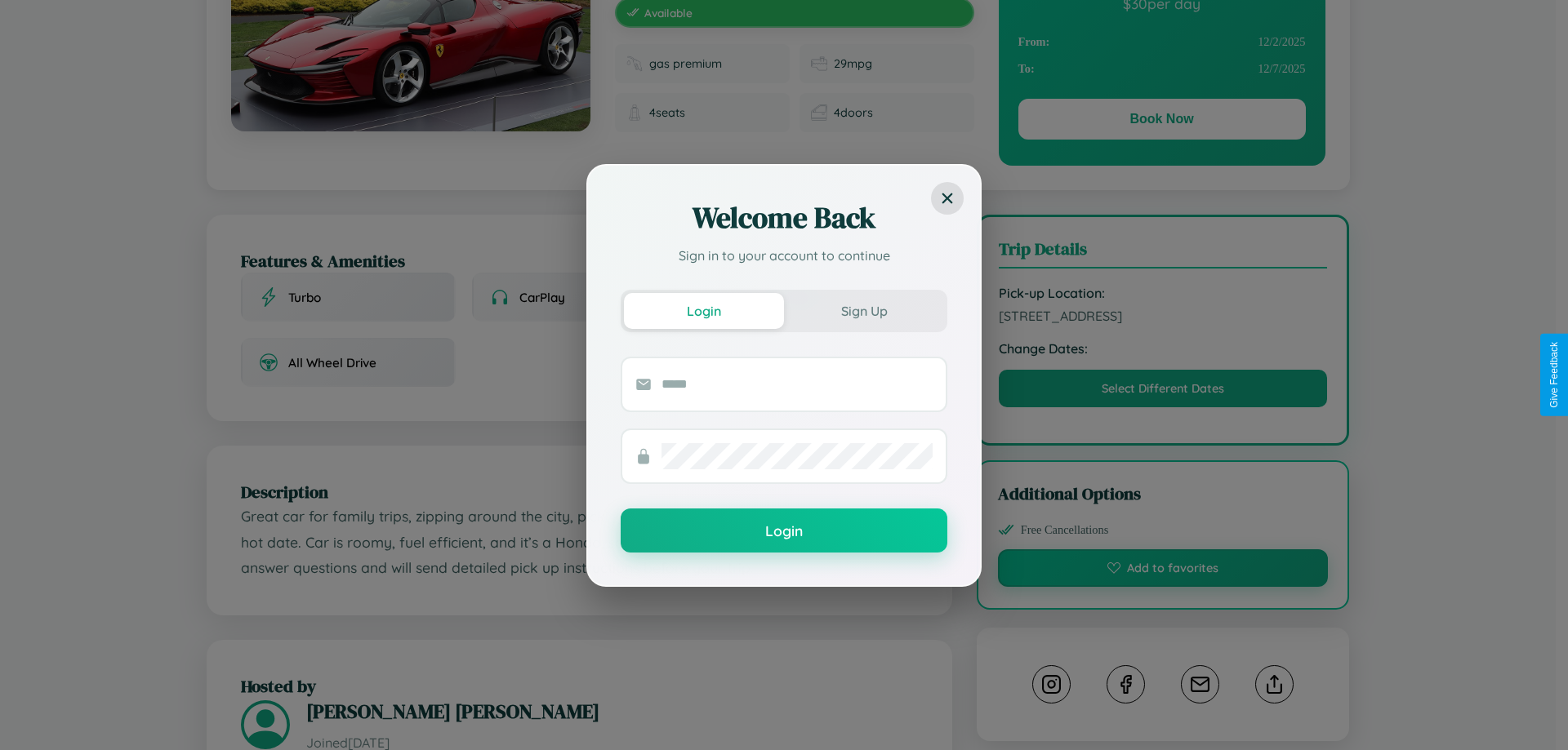
scroll to position [0, 0]
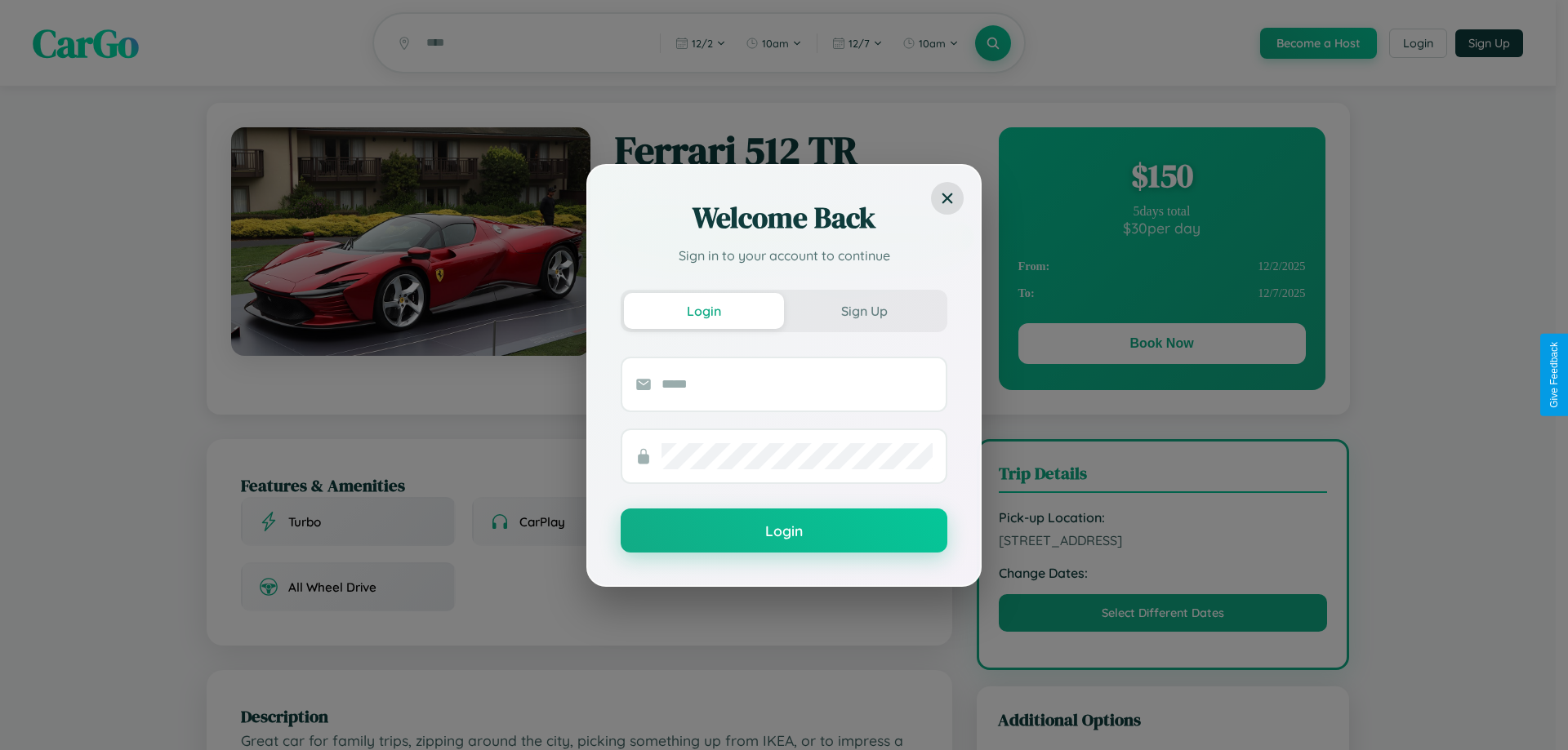
click at [1161, 346] on div "Welcome Back Sign in to your account to continue Login Sign Up Login" at bounding box center [784, 375] width 1568 height 750
